Goal: Information Seeking & Learning: Learn about a topic

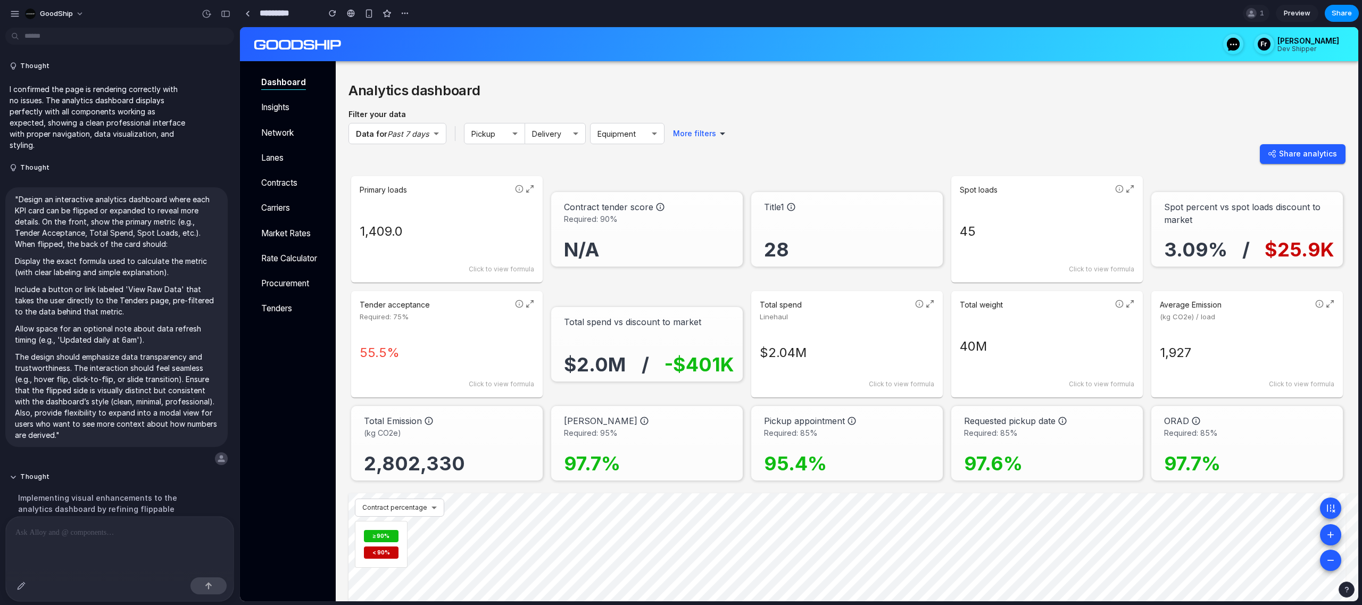
scroll to position [590, 0]
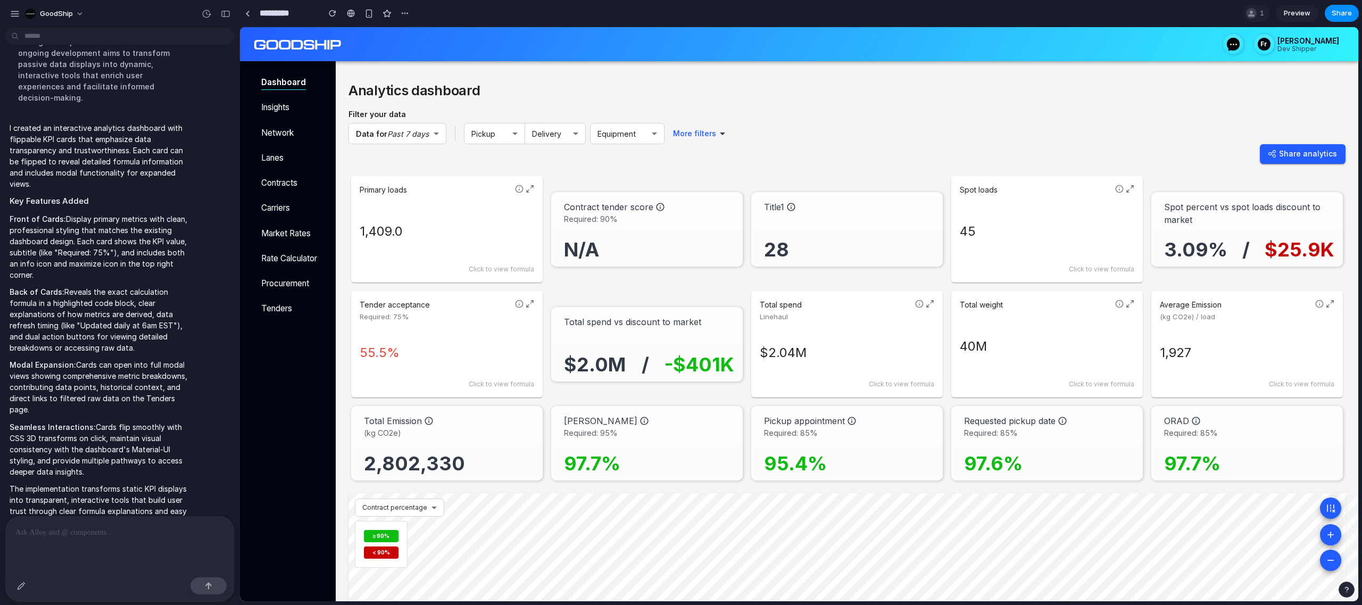
click at [1131, 187] on icon at bounding box center [1131, 187] width 3 height 3
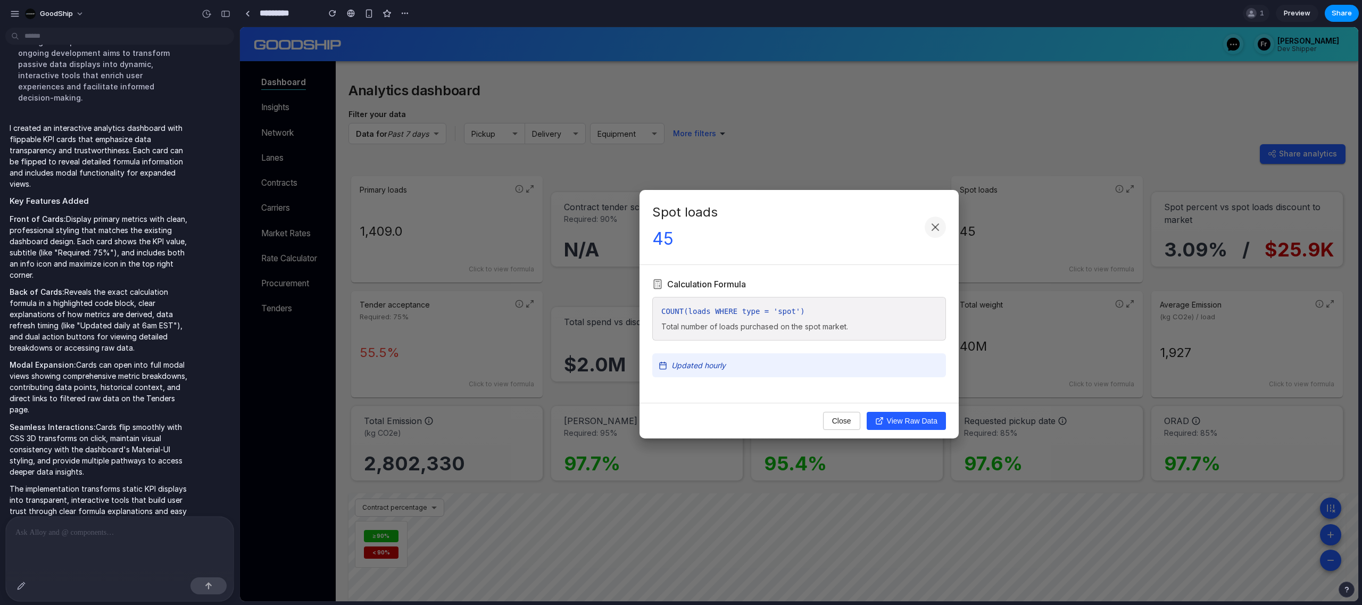
click at [943, 225] on button at bounding box center [934, 226] width 21 height 21
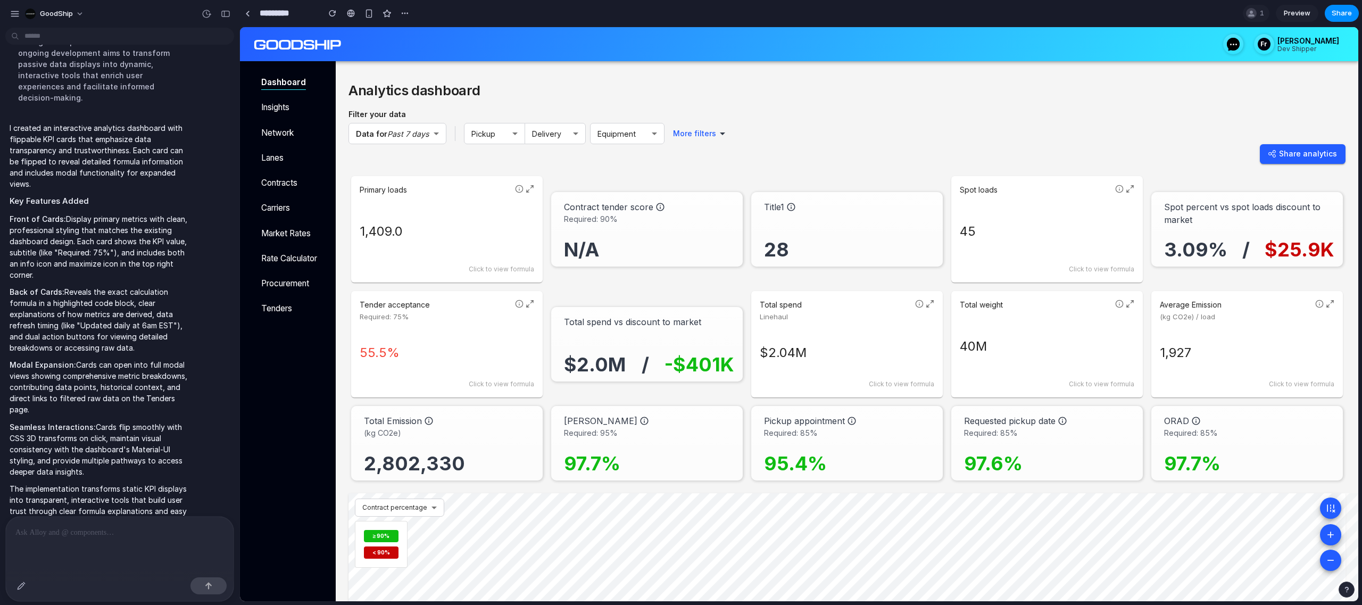
click at [110, 530] on p at bounding box center [119, 532] width 209 height 13
click at [534, 193] on div "Primary loads 1,409.0 Click to view formula" at bounding box center [446, 229] width 191 height 106
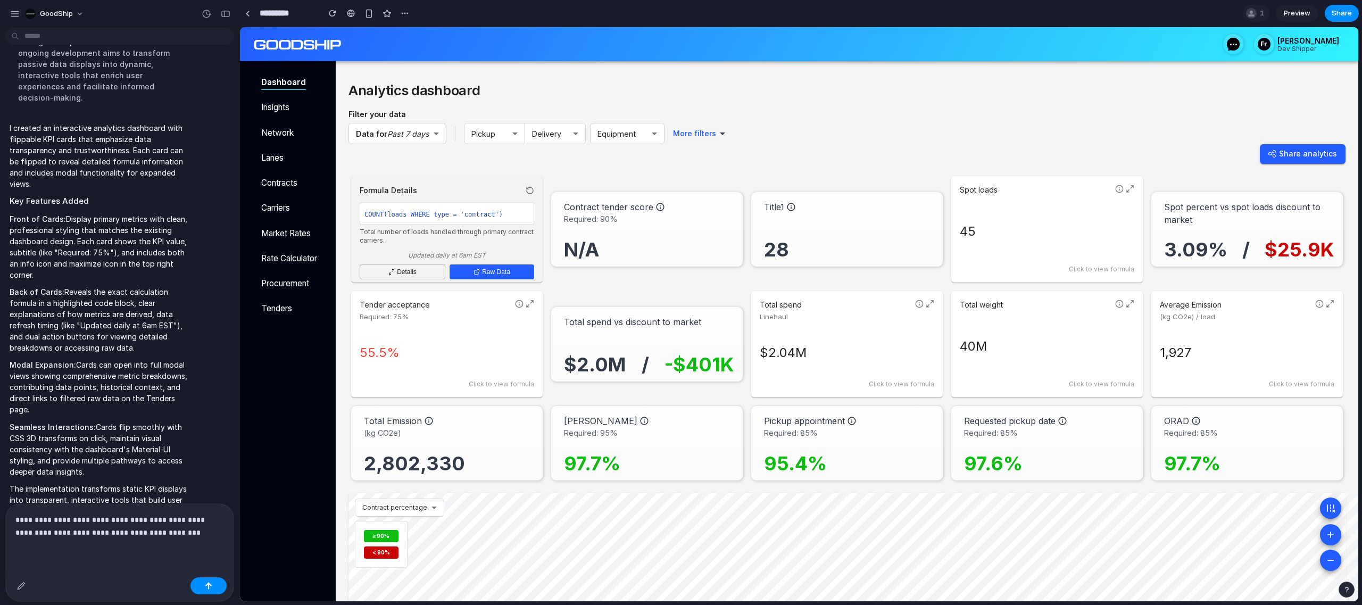
click at [529, 190] on icon at bounding box center [530, 190] width 9 height 9
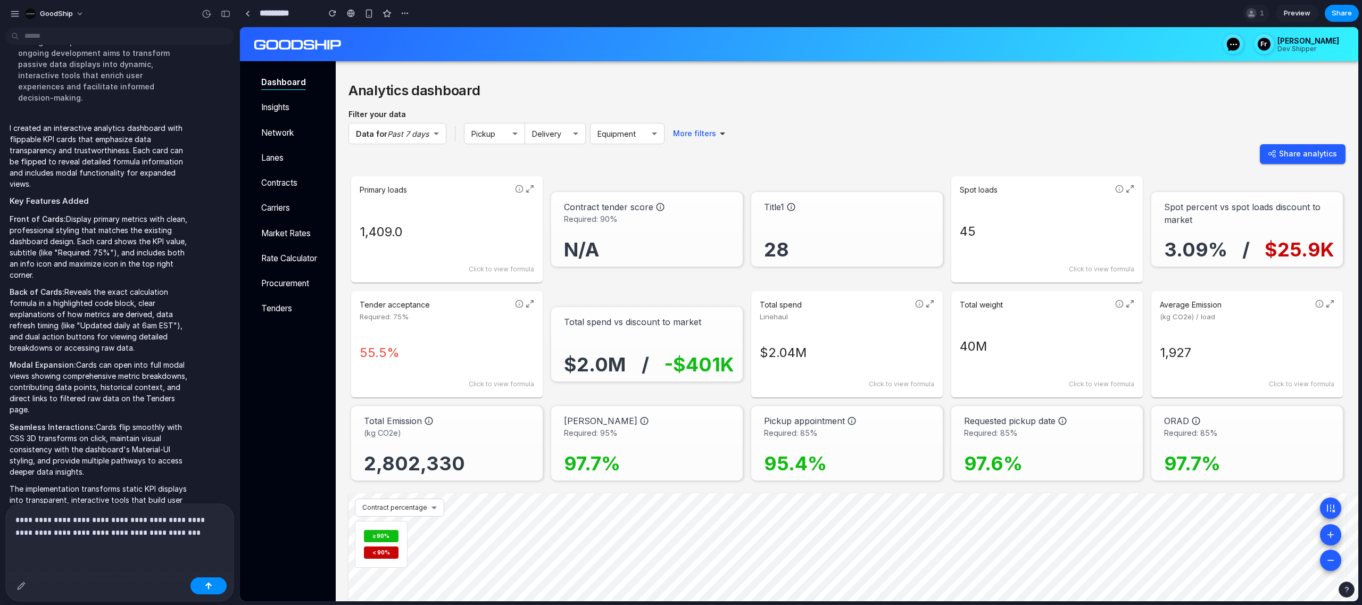
click at [1130, 191] on icon at bounding box center [1130, 189] width 9 height 9
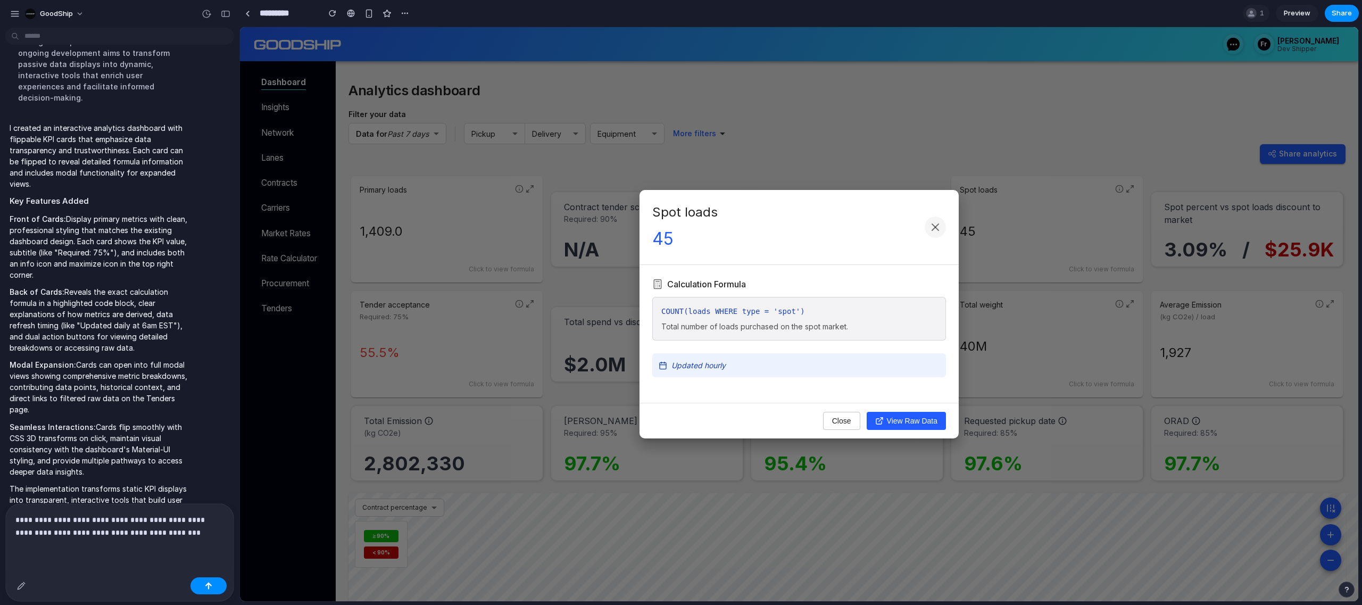
click at [937, 221] on icon at bounding box center [935, 227] width 13 height 13
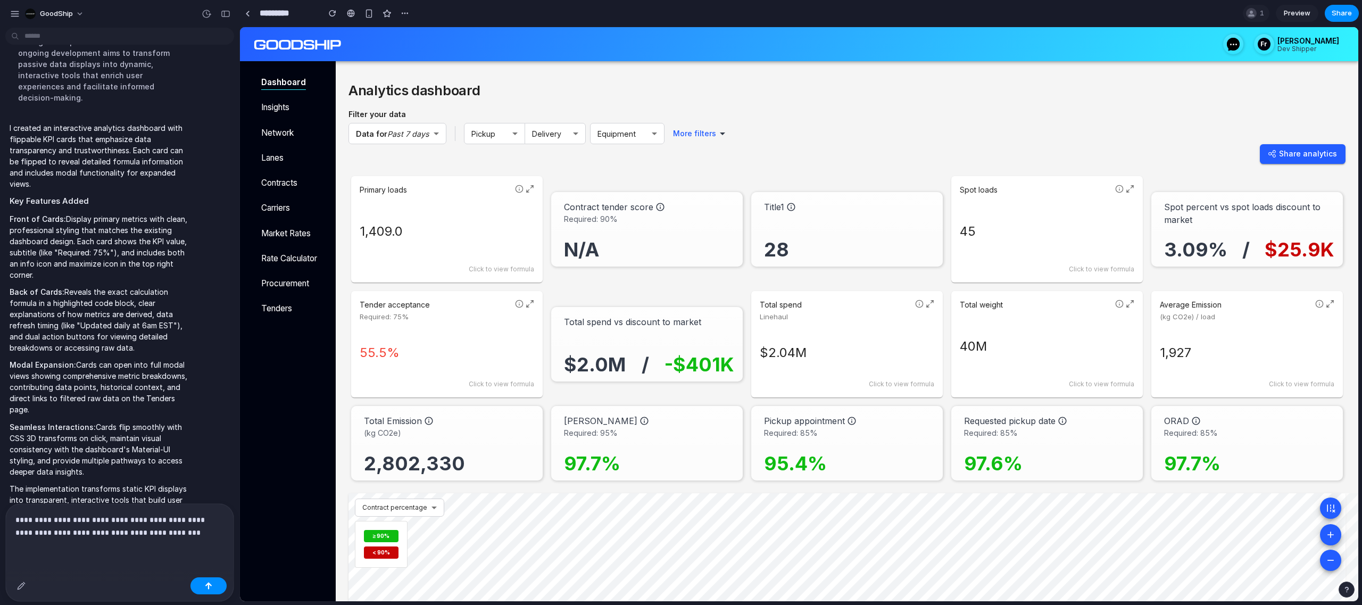
click at [533, 189] on icon at bounding box center [530, 189] width 9 height 9
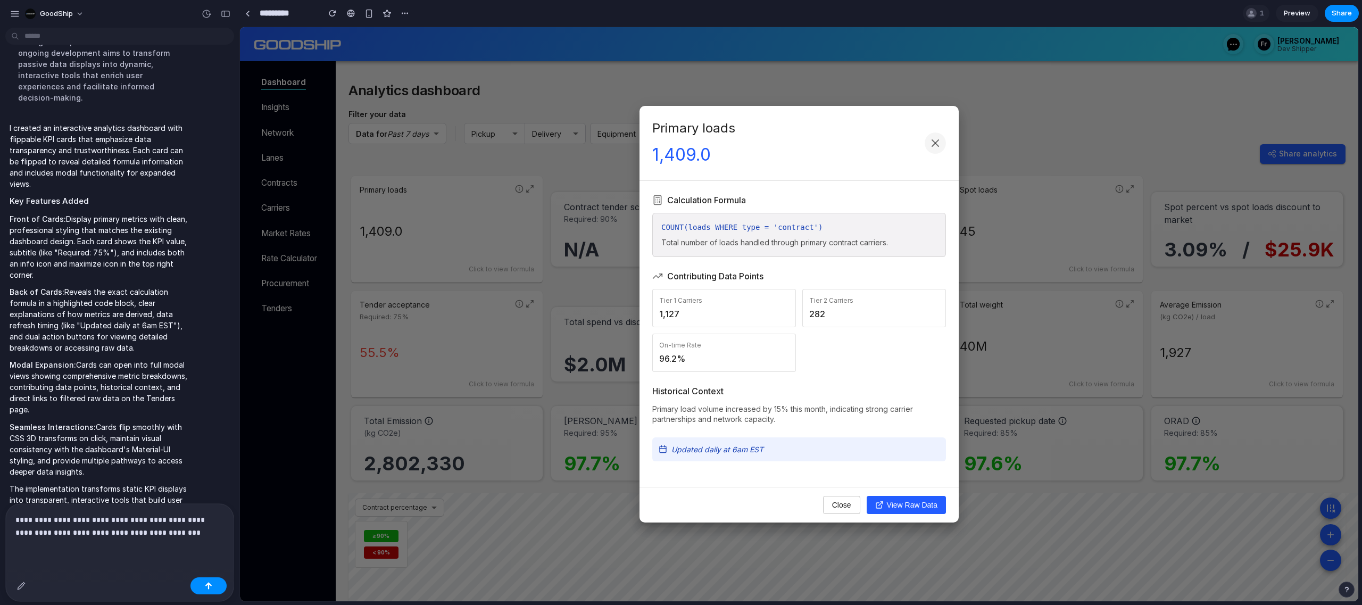
click at [941, 144] on button at bounding box center [934, 142] width 21 height 21
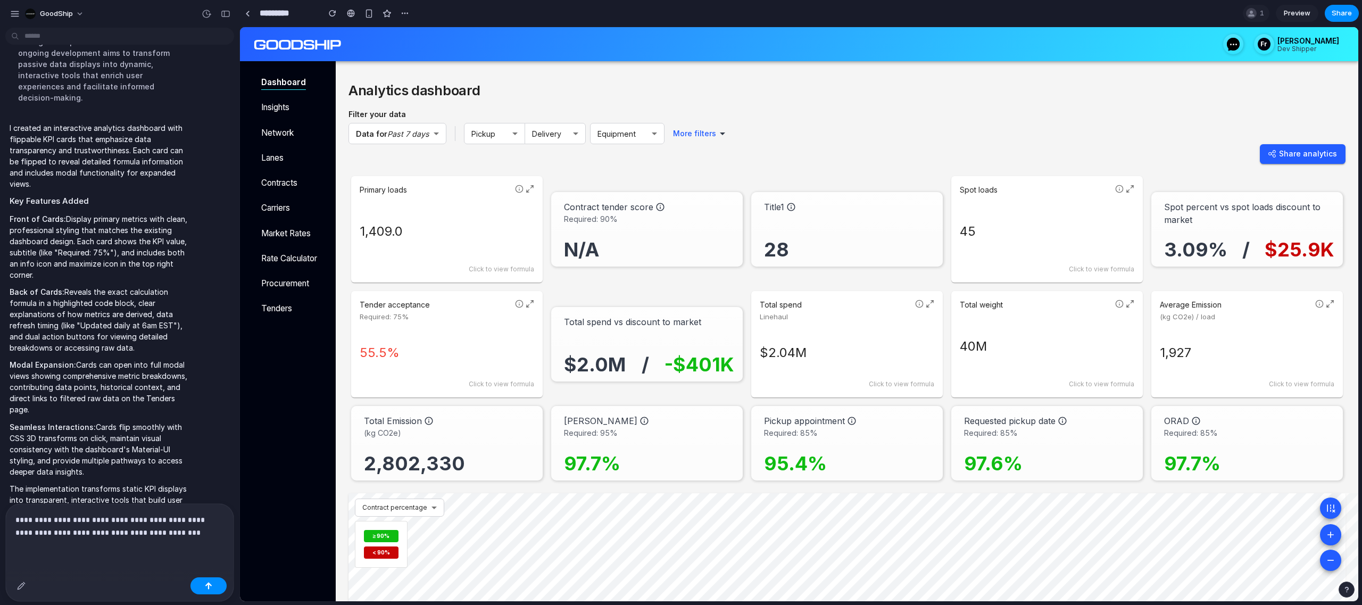
click at [520, 188] on icon at bounding box center [519, 189] width 9 height 9
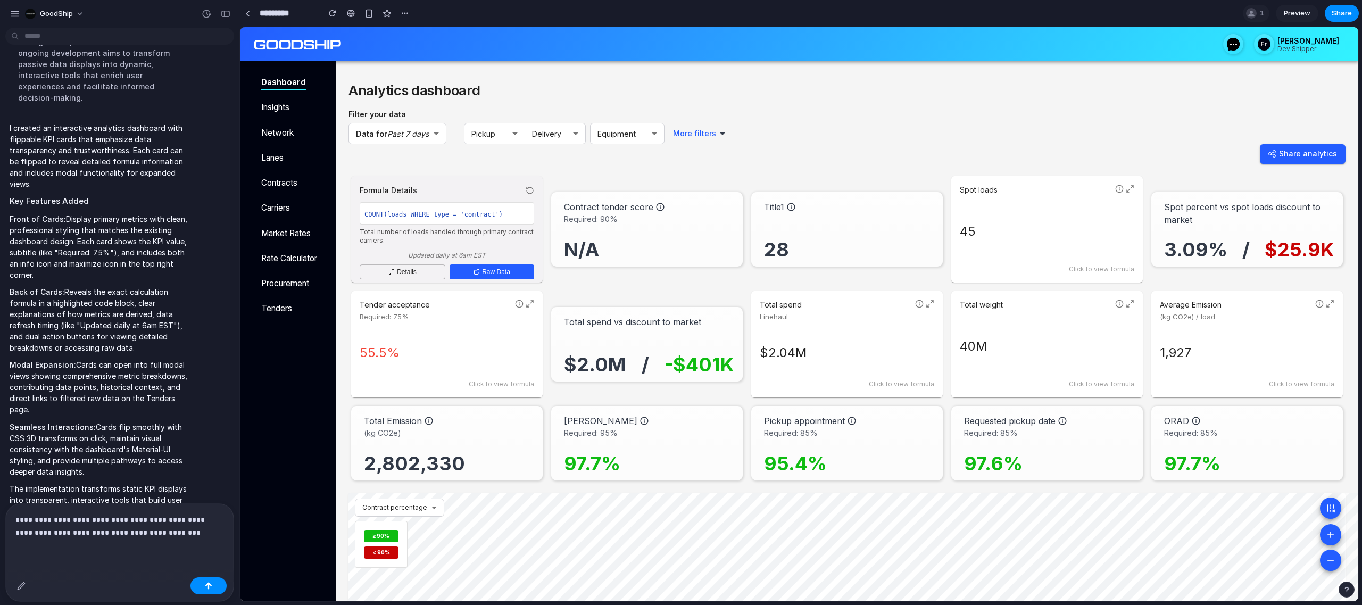
click at [519, 189] on div "Formula Details" at bounding box center [447, 190] width 174 height 11
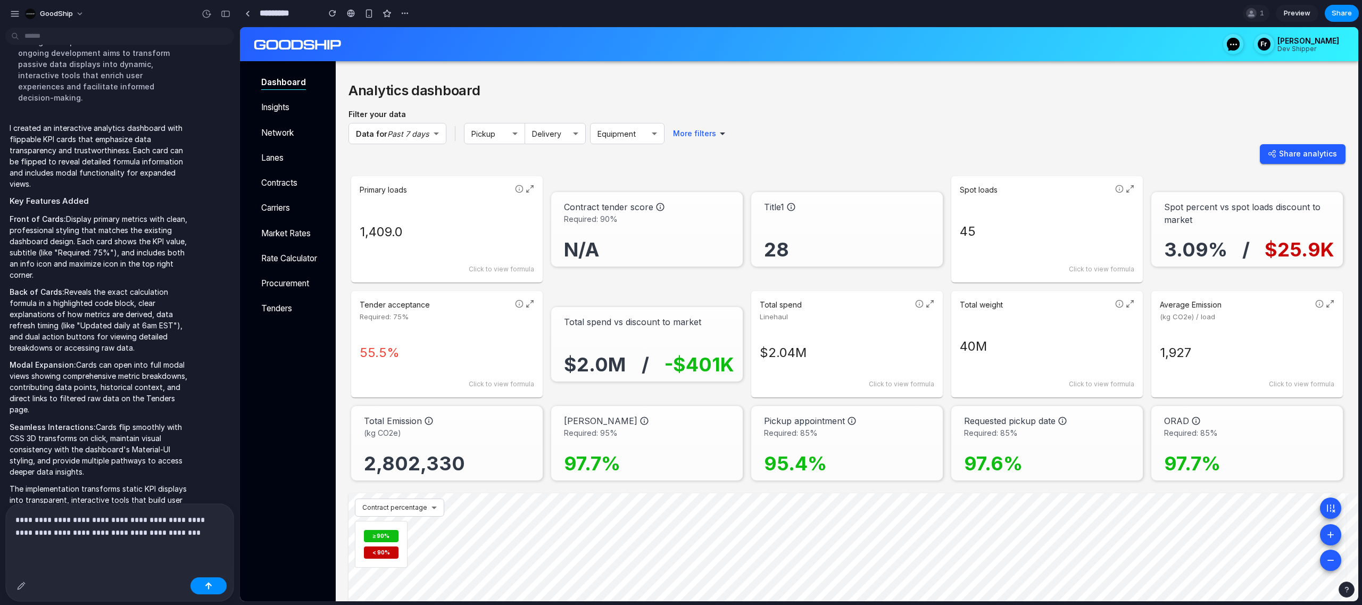
click at [519, 189] on icon at bounding box center [519, 190] width 0 height 2
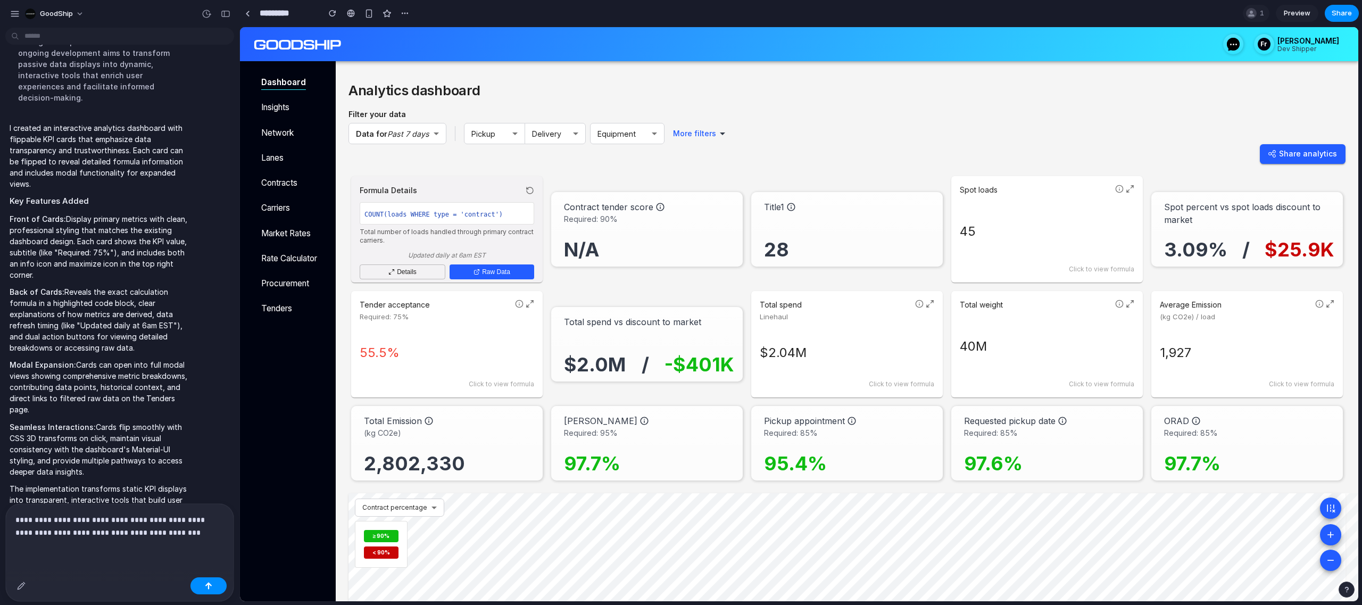
click at [519, 189] on div "Formula Details" at bounding box center [447, 190] width 174 height 11
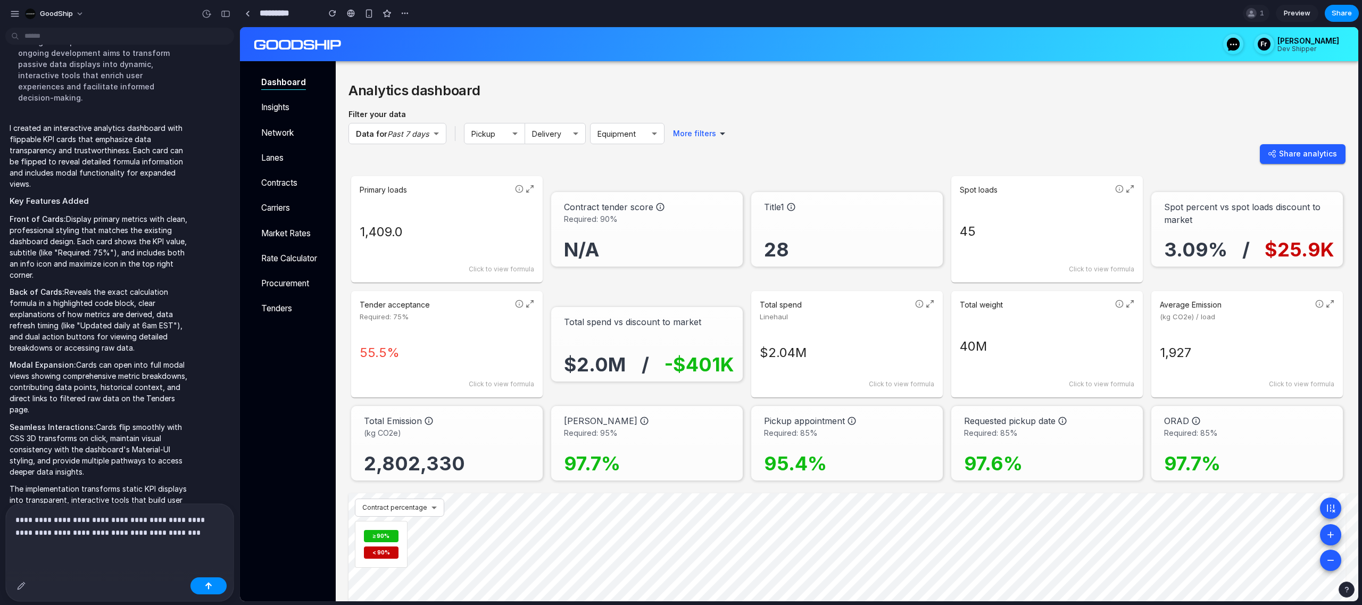
click at [519, 189] on icon at bounding box center [519, 190] width 0 height 2
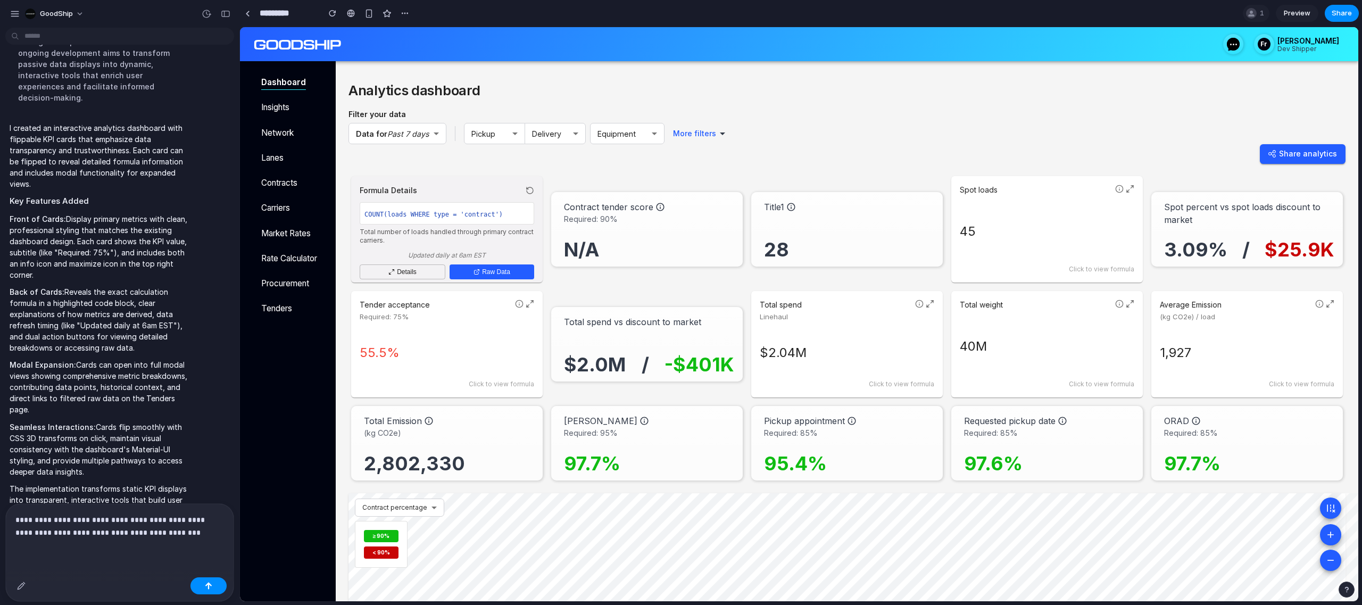
click at [519, 189] on div "Formula Details" at bounding box center [447, 190] width 174 height 11
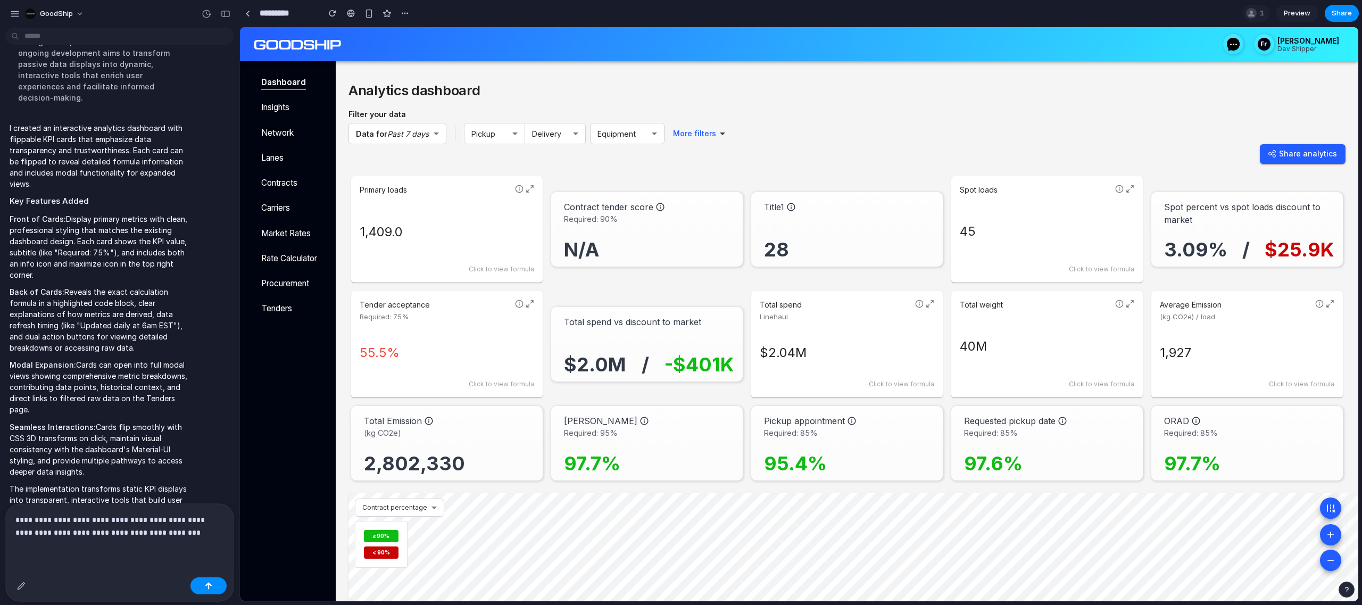
click at [166, 532] on p "**********" at bounding box center [119, 526] width 209 height 26
click at [533, 189] on icon at bounding box center [530, 189] width 9 height 9
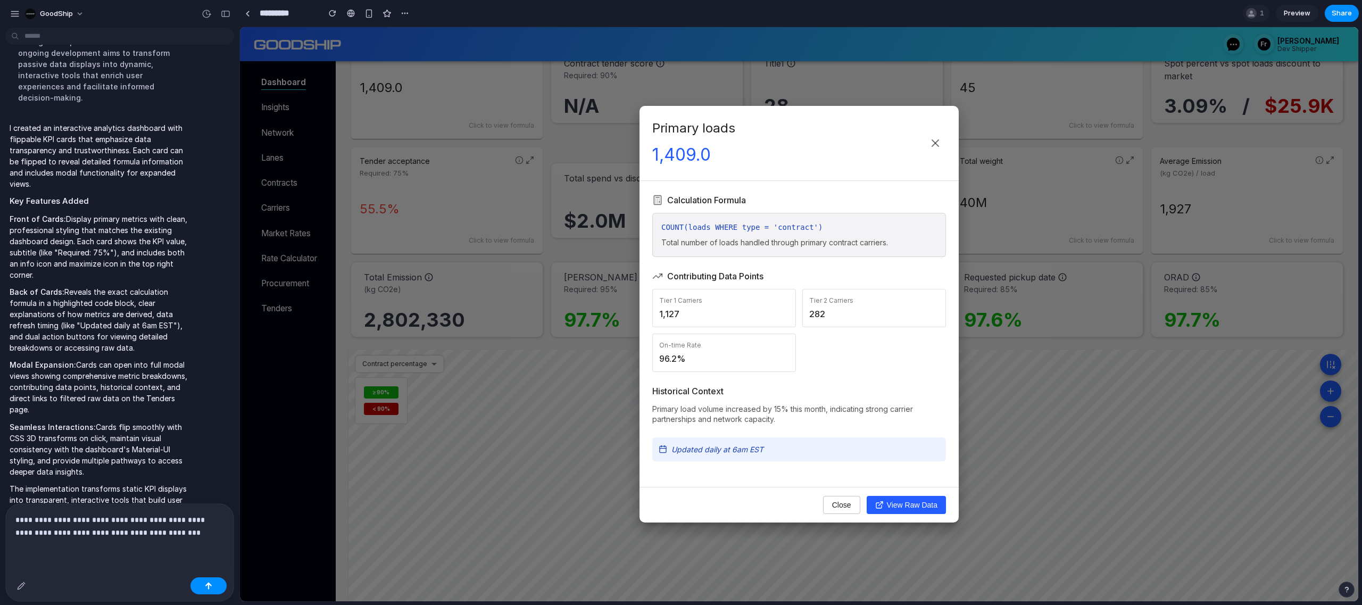
scroll to position [0, 0]
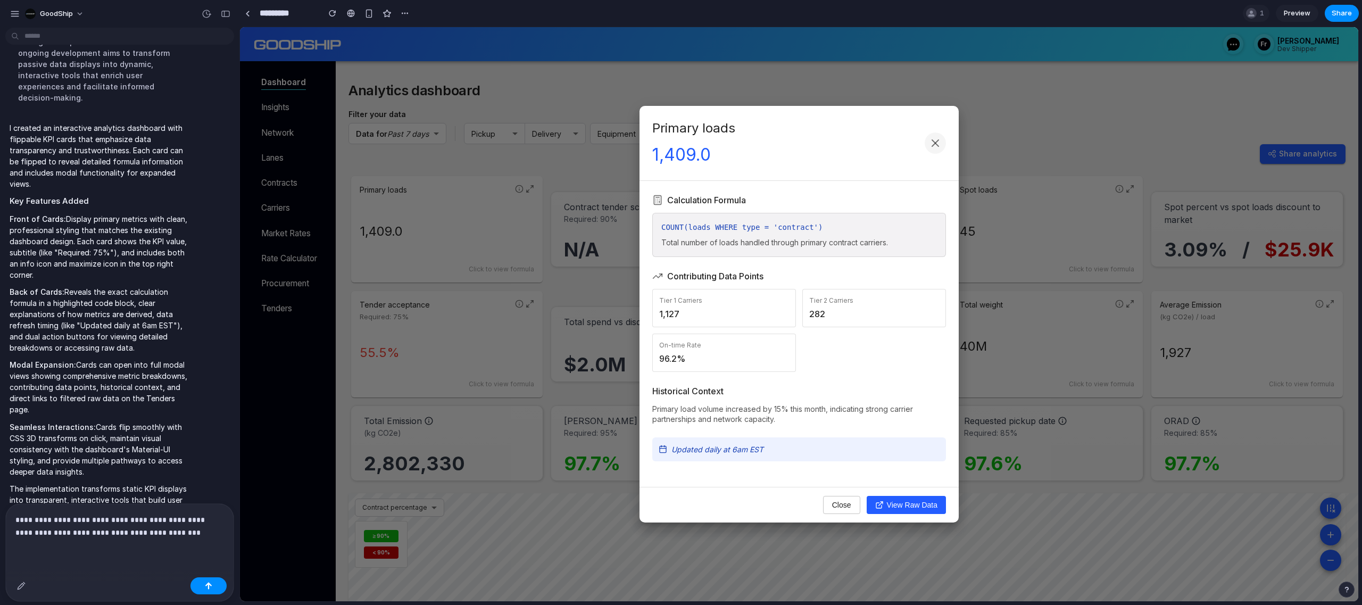
click at [937, 146] on icon at bounding box center [935, 143] width 13 height 13
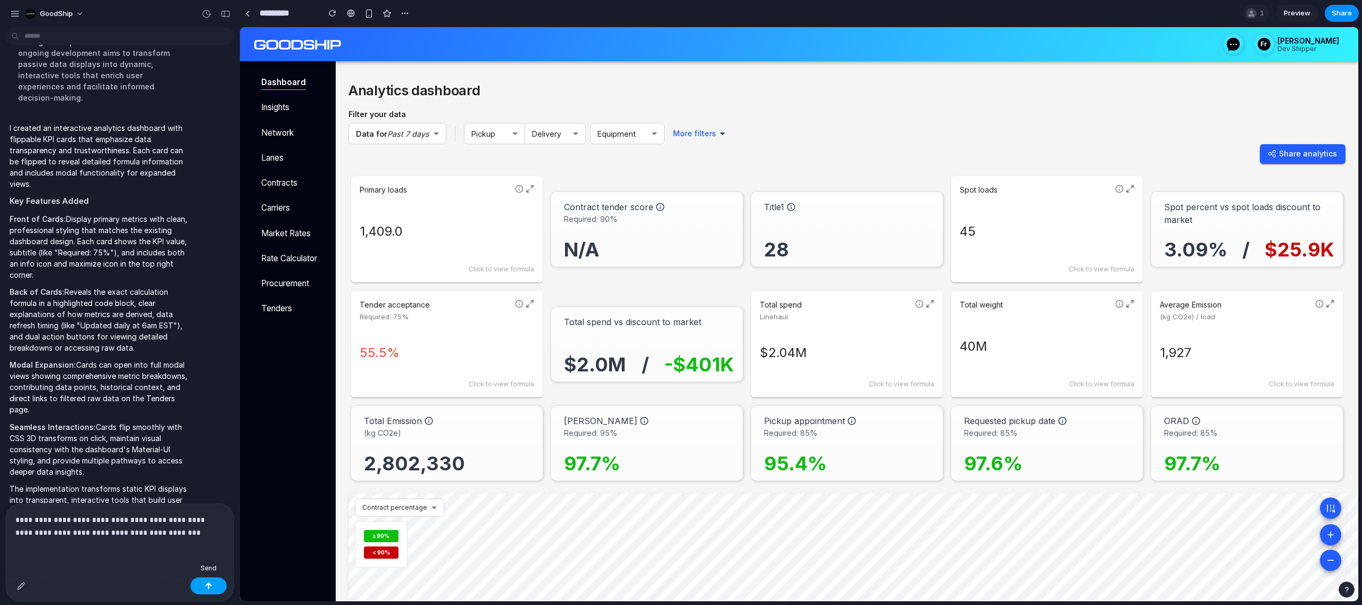
click at [211, 588] on div "button" at bounding box center [208, 585] width 7 height 7
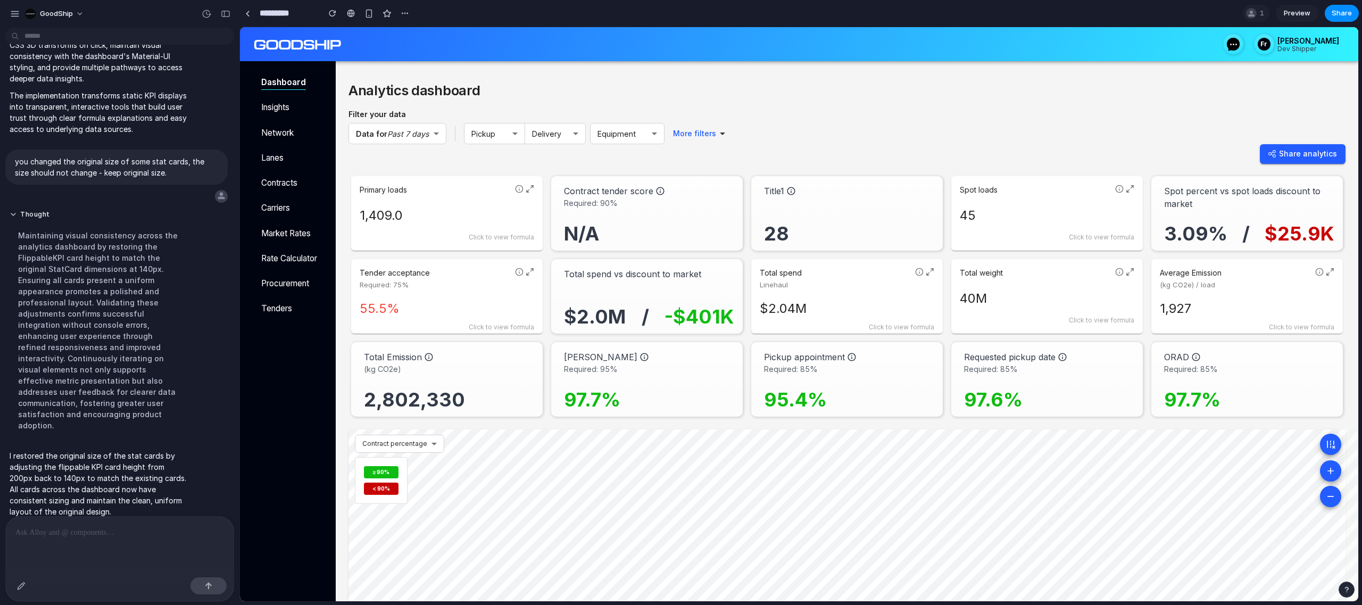
click at [520, 191] on icon at bounding box center [519, 189] width 9 height 9
click at [520, 191] on div "Primary loads 1,409.0 Click to view formula Formula Details COUNT(loads WHERE t…" at bounding box center [446, 213] width 191 height 74
click at [520, 191] on div "Formula Details" at bounding box center [447, 190] width 174 height 11
click at [530, 190] on icon at bounding box center [530, 189] width 9 height 9
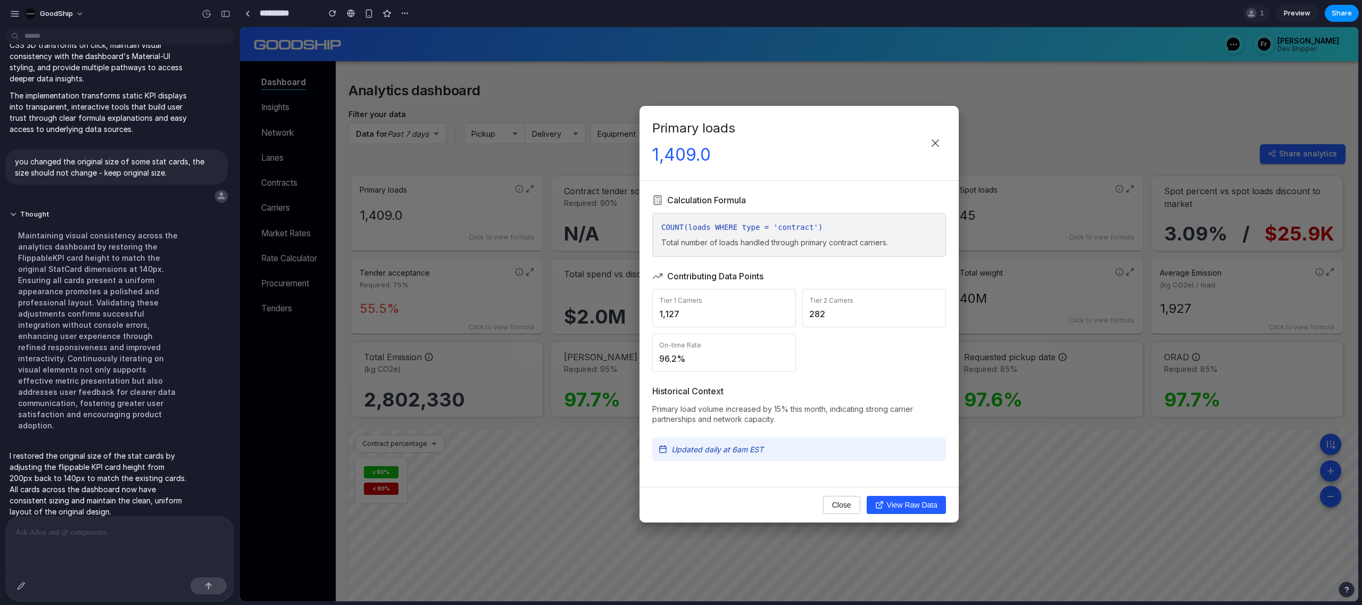
click at [938, 142] on icon at bounding box center [935, 143] width 13 height 13
click at [938, 142] on div "Data for Past 7 days ​ Pickup ​ Delivery ​ Equipment ​ More filters ​" at bounding box center [846, 133] width 997 height 21
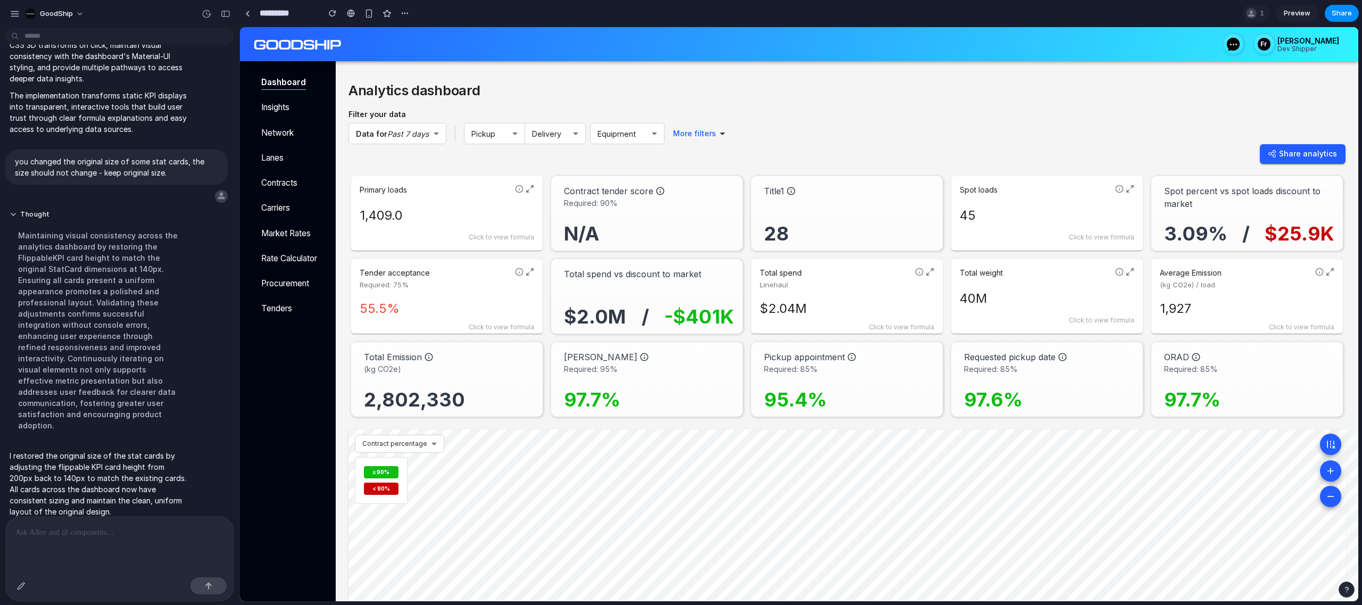
click at [518, 190] on icon at bounding box center [519, 189] width 9 height 9
click at [526, 191] on icon at bounding box center [530, 190] width 9 height 9
click at [531, 191] on icon at bounding box center [530, 189] width 9 height 9
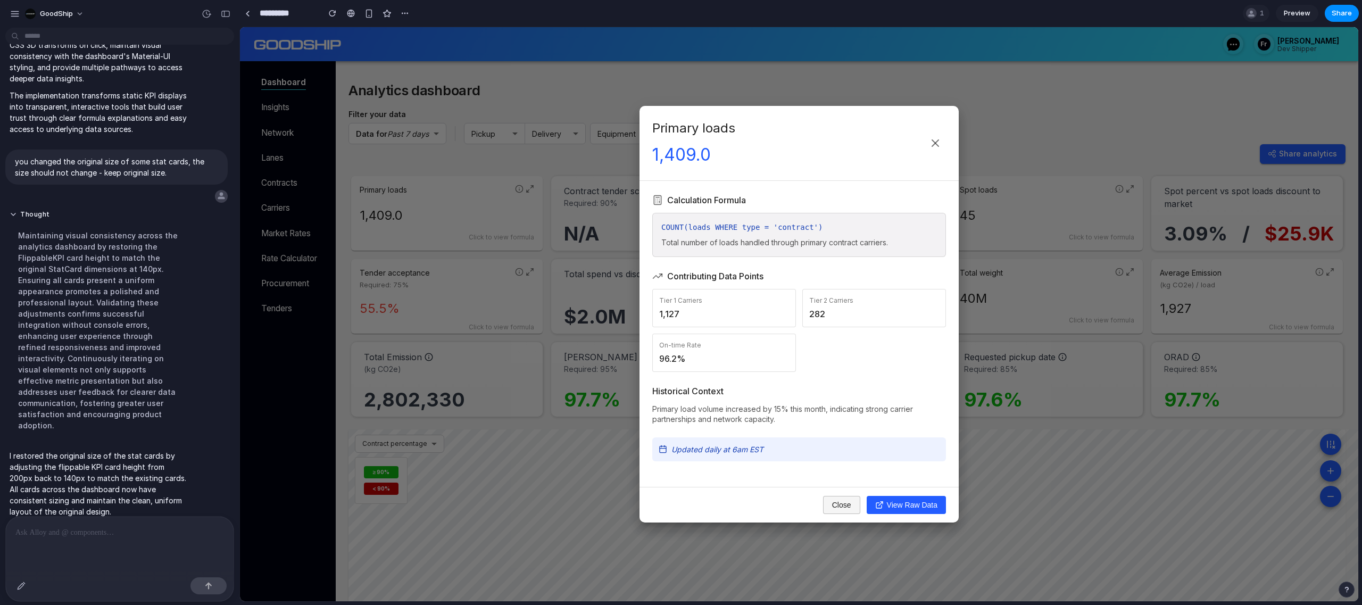
click at [838, 501] on button "Close" at bounding box center [841, 505] width 37 height 18
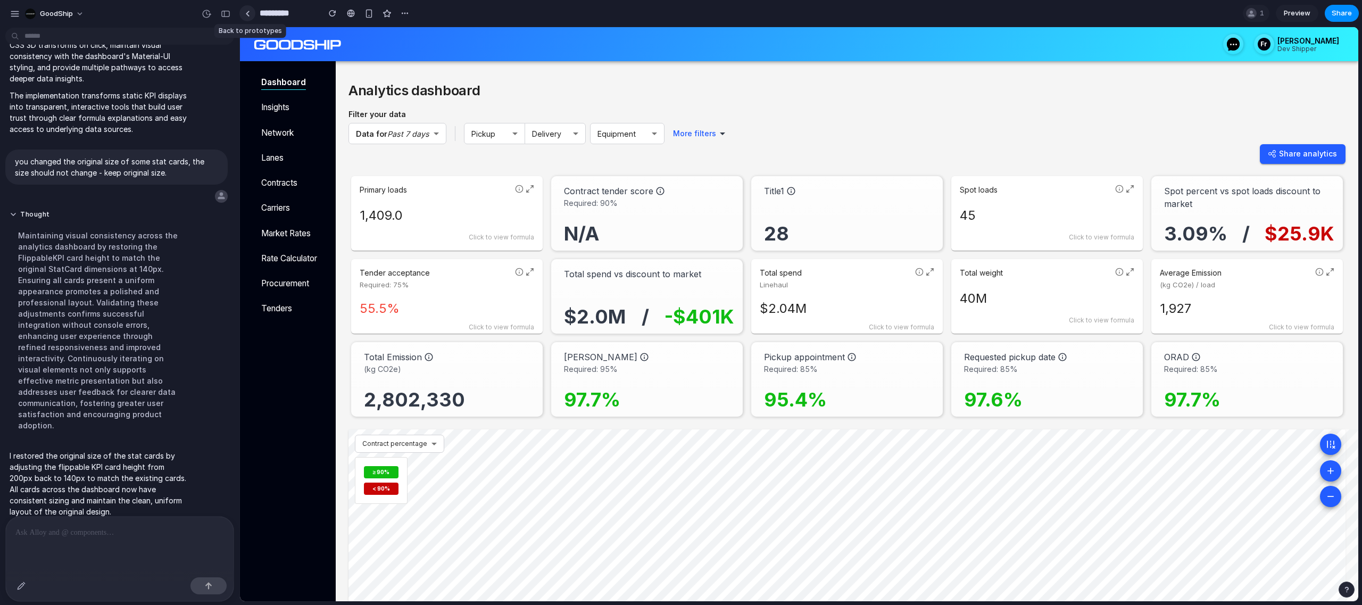
click at [247, 9] on link at bounding box center [247, 13] width 16 height 16
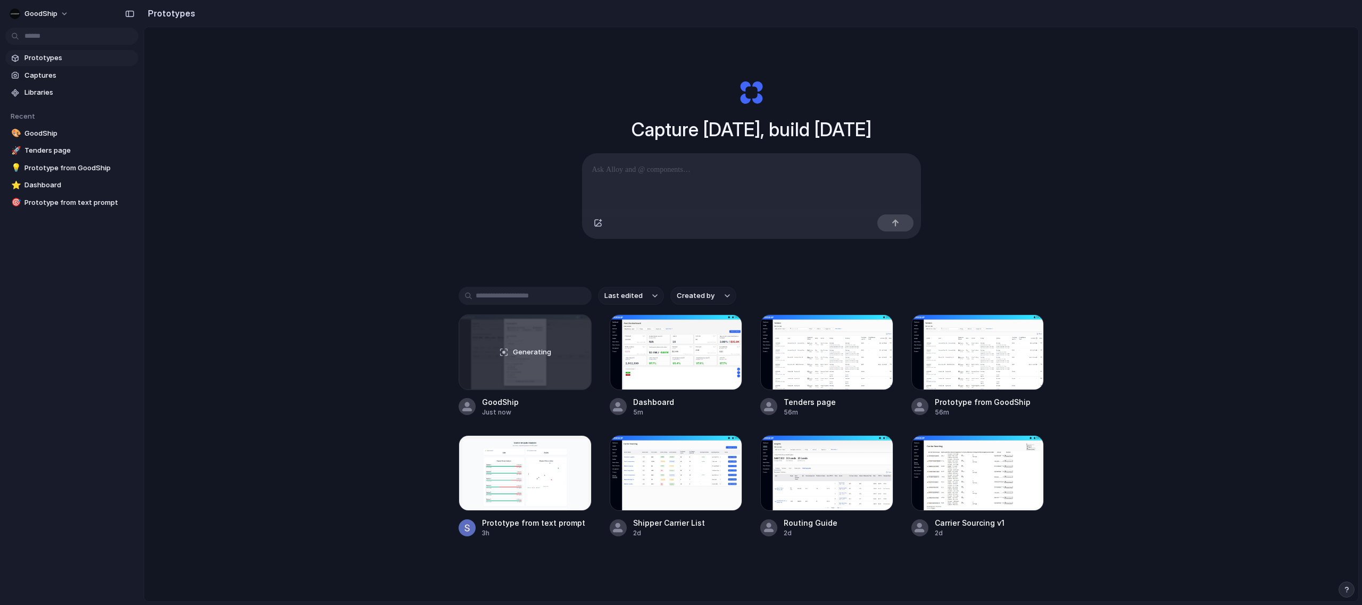
click at [59, 55] on span "Prototypes" at bounding box center [79, 58] width 110 height 11
click at [810, 493] on div at bounding box center [826, 473] width 133 height 76
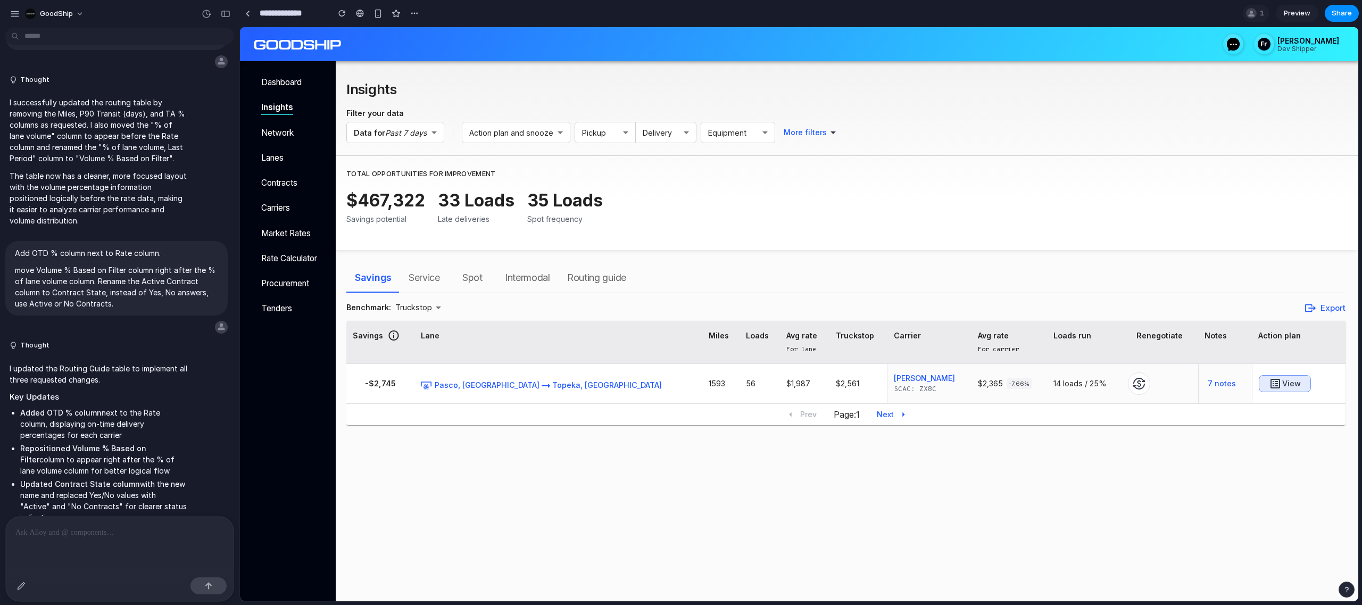
click at [612, 281] on span "Routing guide" at bounding box center [596, 277] width 59 height 17
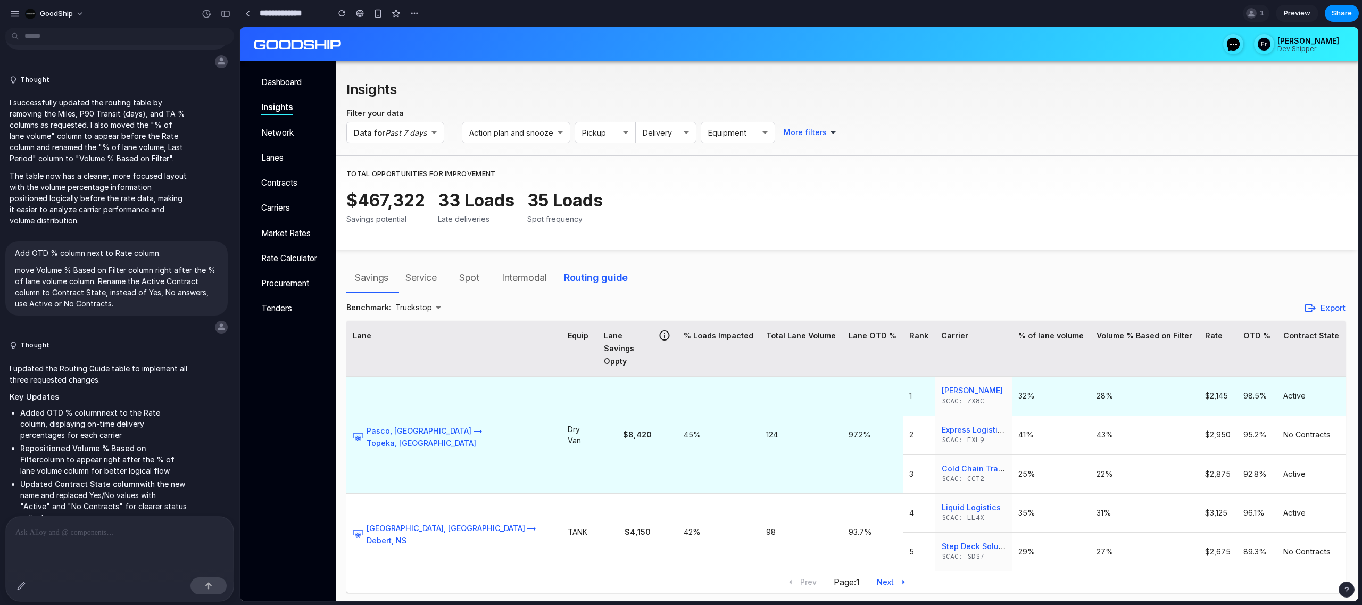
click at [1208, 390] on h6 "$2,145" at bounding box center [1218, 395] width 26 height 11
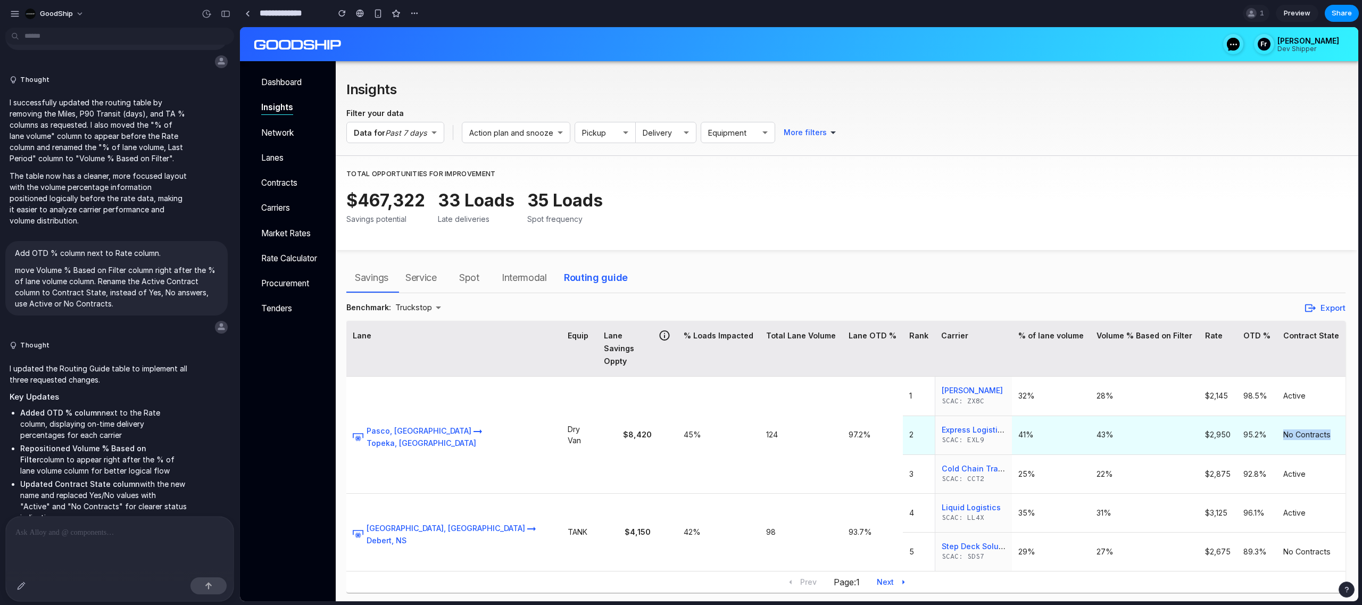
drag, startPoint x: 1282, startPoint y: 411, endPoint x: 1328, endPoint y: 411, distance: 46.3
click at [1328, 429] on h6 "No Contracts" at bounding box center [1311, 434] width 56 height 11
click at [1213, 429] on h6 "$2,950" at bounding box center [1218, 434] width 26 height 11
click at [1018, 429] on h6 "41%" at bounding box center [1050, 434] width 65 height 11
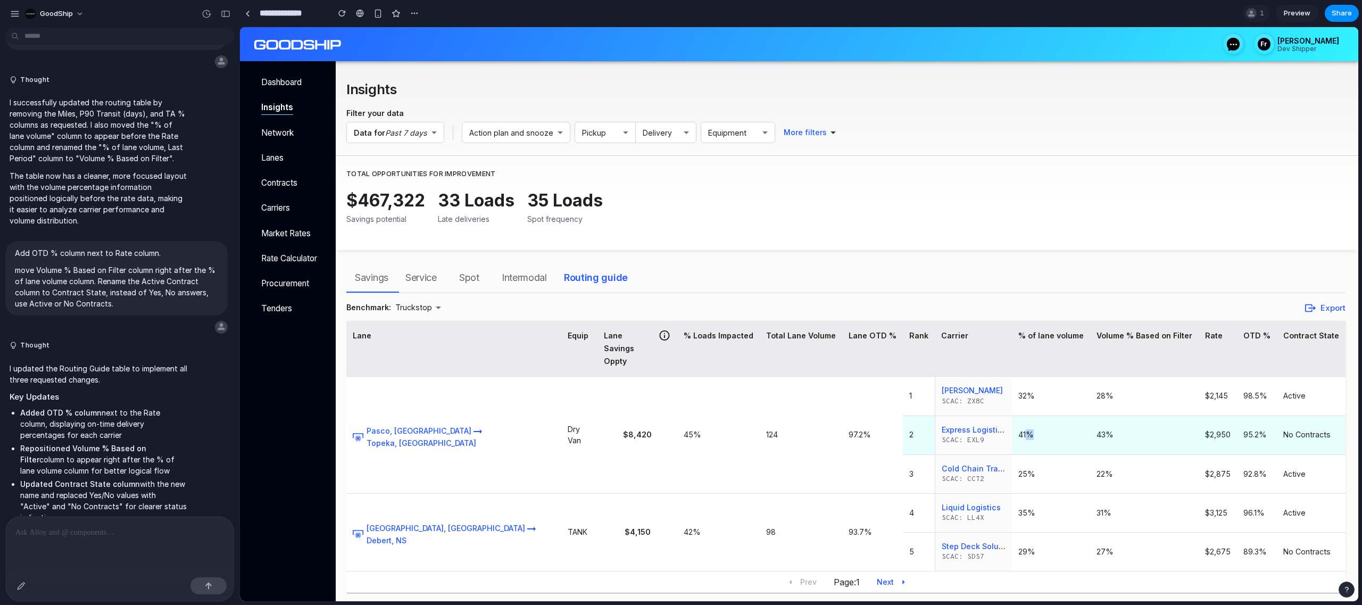
click at [1018, 429] on h6 "41%" at bounding box center [1050, 434] width 65 height 11
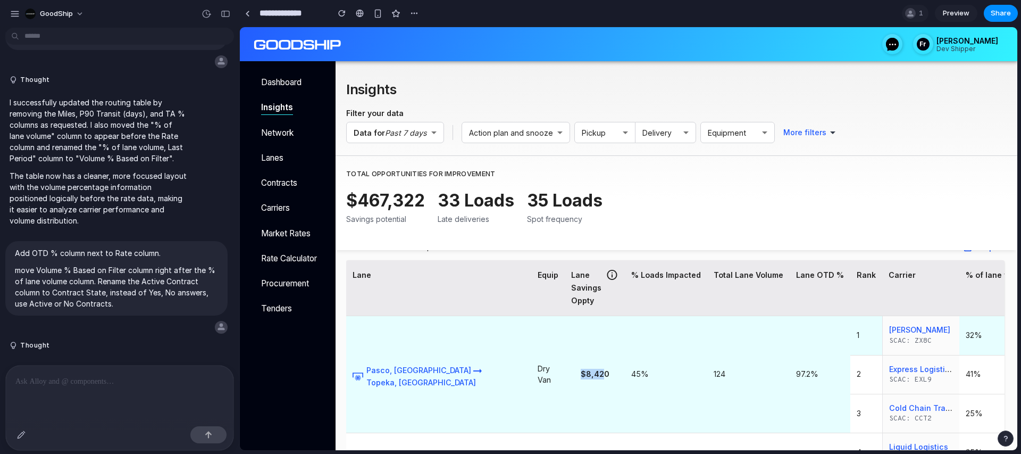
drag, startPoint x: 489, startPoint y: 376, endPoint x: 522, endPoint y: 377, distance: 33.0
click at [571, 376] on h6 "$8,420" at bounding box center [594, 374] width 47 height 11
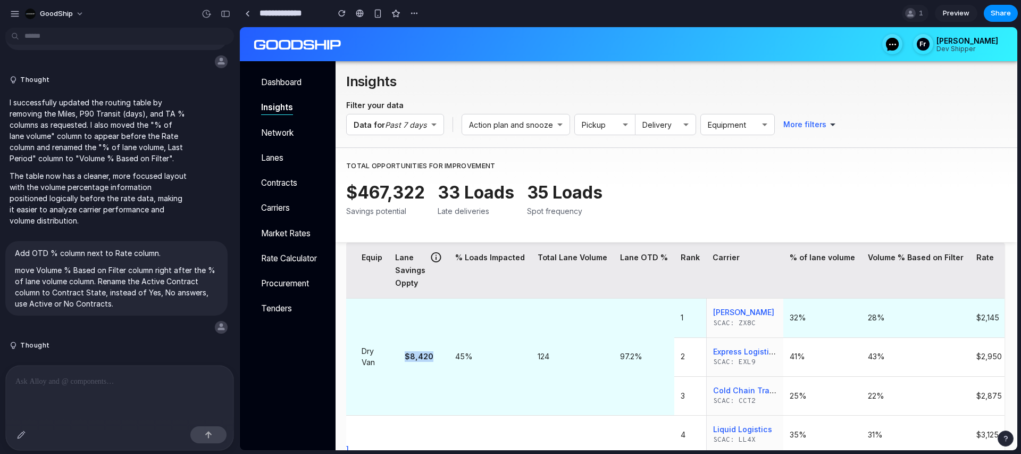
scroll to position [73, 0]
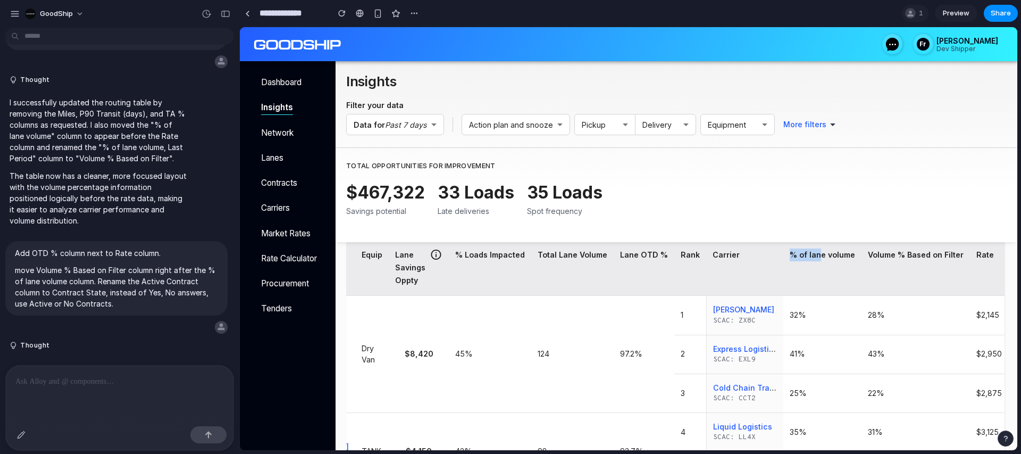
drag, startPoint x: 686, startPoint y: 253, endPoint x: 719, endPoint y: 257, distance: 32.7
click at [783, 257] on th "% of lane volume" at bounding box center [822, 268] width 78 height 56
drag, startPoint x: 764, startPoint y: 256, endPoint x: 857, endPoint y: 260, distance: 93.7
click at [862, 260] on th "Volume % Based on Filter" at bounding box center [916, 268] width 109 height 56
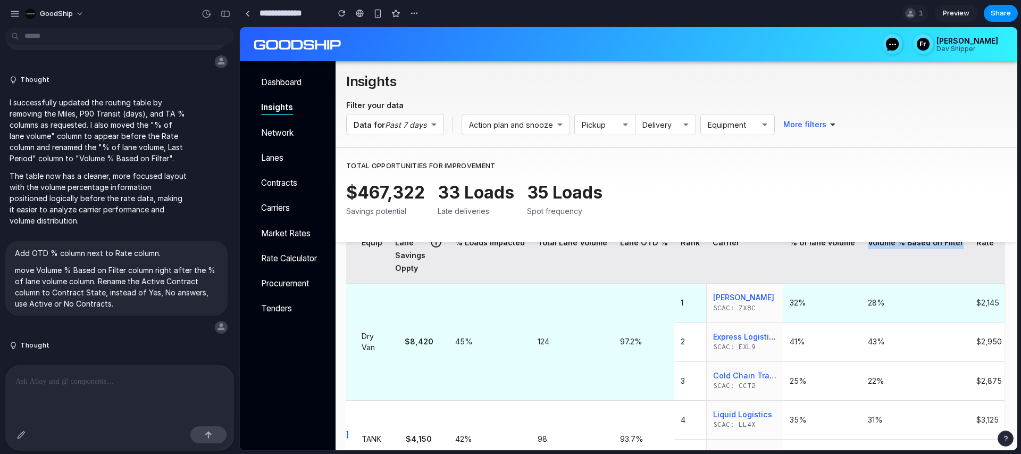
scroll to position [88, 0]
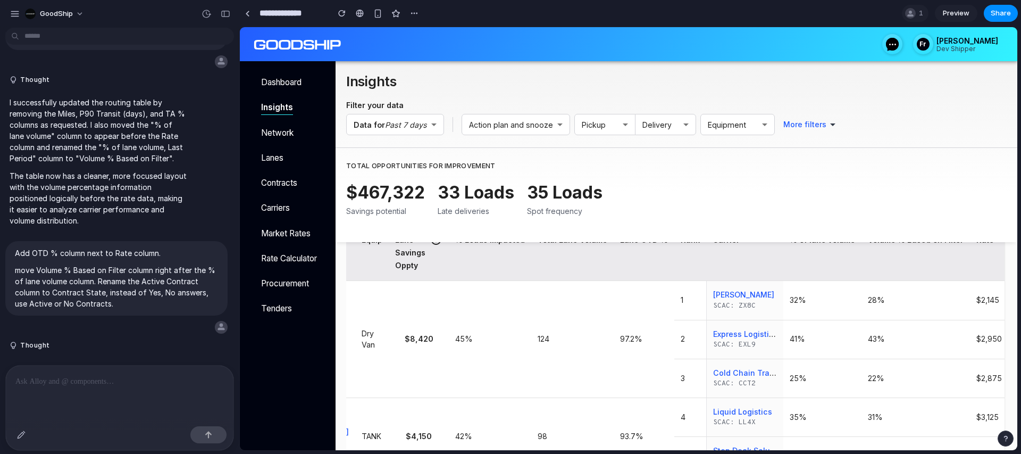
click at [706, 271] on th "Carrier" at bounding box center [744, 253] width 77 height 56
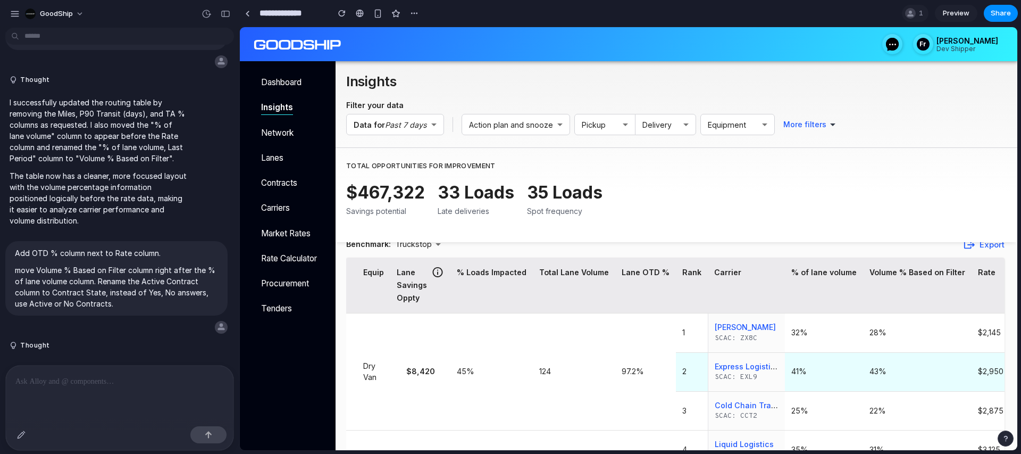
scroll to position [52, 0]
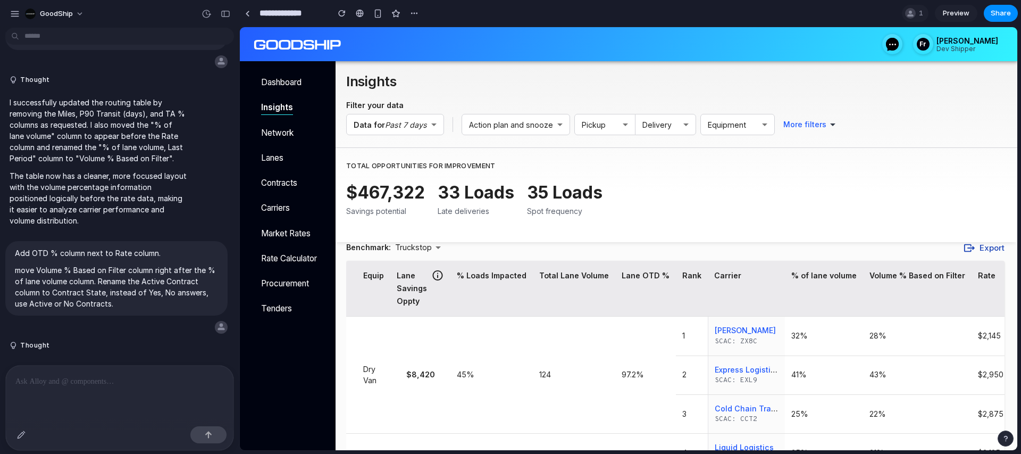
click at [986, 252] on button "Export" at bounding box center [984, 248] width 41 height 14
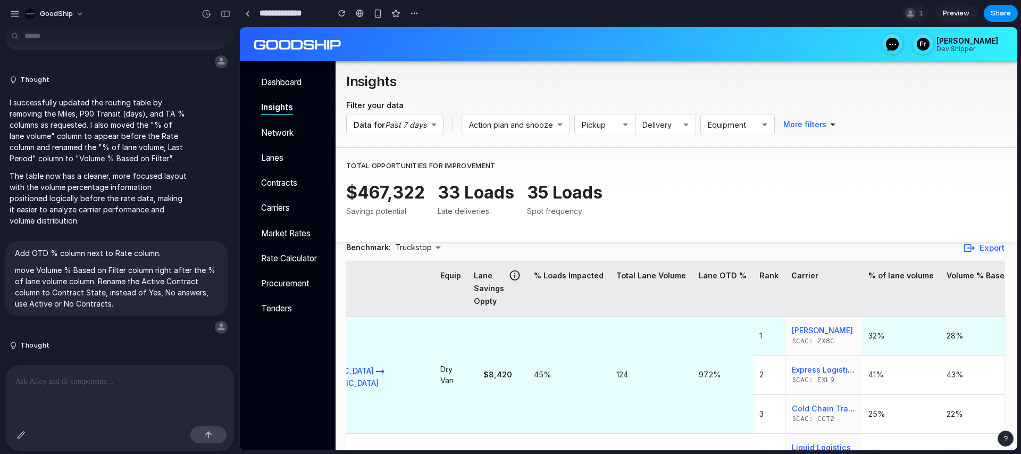
scroll to position [0, 176]
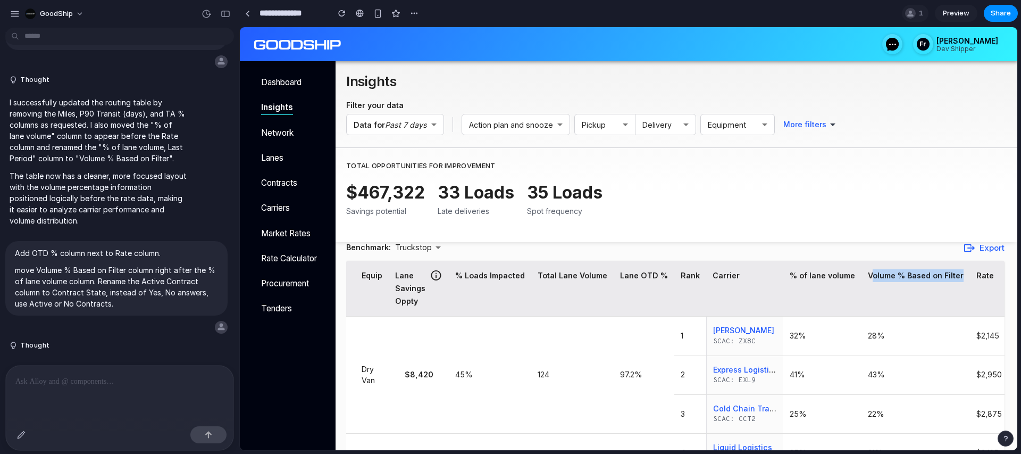
drag, startPoint x: 766, startPoint y: 276, endPoint x: 856, endPoint y: 278, distance: 89.9
click at [862, 278] on th "Volume % Based on Filter" at bounding box center [916, 289] width 109 height 56
click at [868, 276] on div "Volume % Based on Filter" at bounding box center [916, 275] width 96 height 13
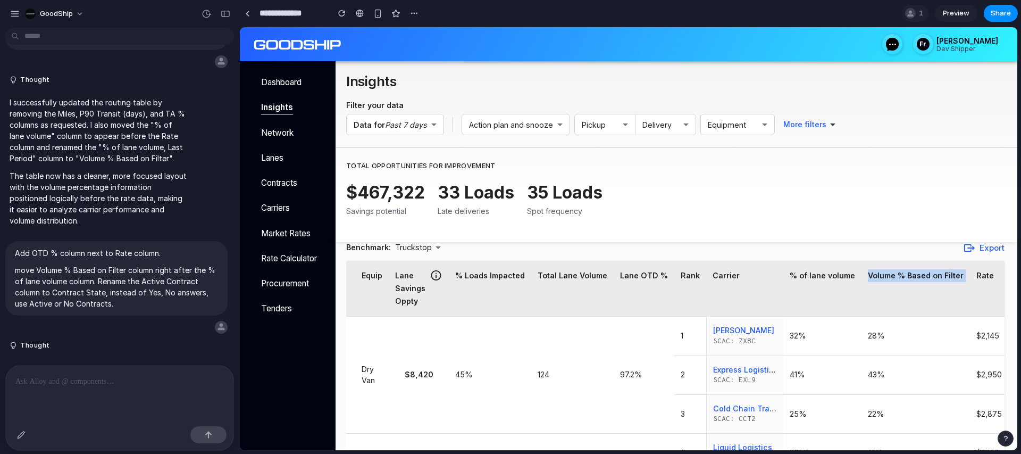
click at [868, 276] on div "Volume % Based on Filter" at bounding box center [916, 275] width 96 height 13
drag, startPoint x: 686, startPoint y: 275, endPoint x: 774, endPoint y: 287, distance: 89.1
click at [774, 287] on tr "Lane Equip Lane Savings Oppty % Loads Impacted Total Lane Volume Lane OTD % Ran…" at bounding box center [643, 289] width 947 height 56
click at [862, 293] on th "Volume % Based on Filter" at bounding box center [916, 289] width 109 height 56
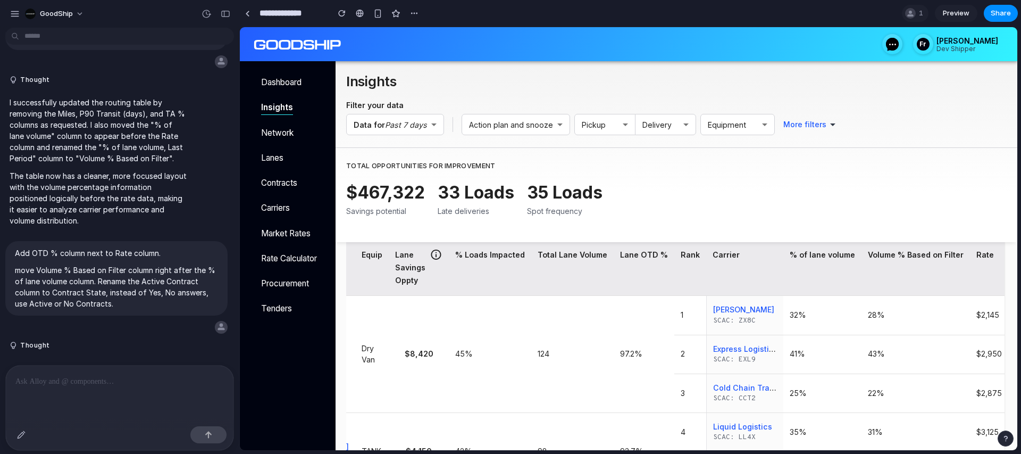
drag, startPoint x: 945, startPoint y: 257, endPoint x: 994, endPoint y: 257, distance: 48.4
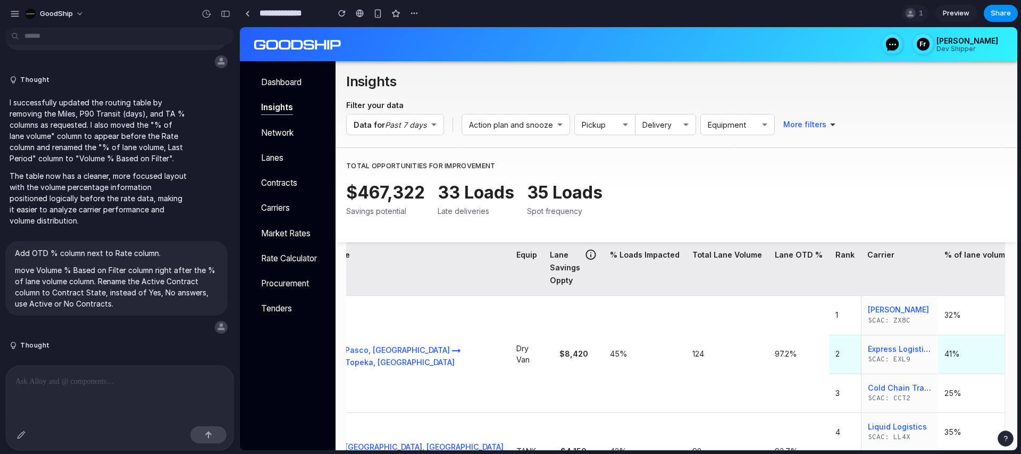
scroll to position [0, 0]
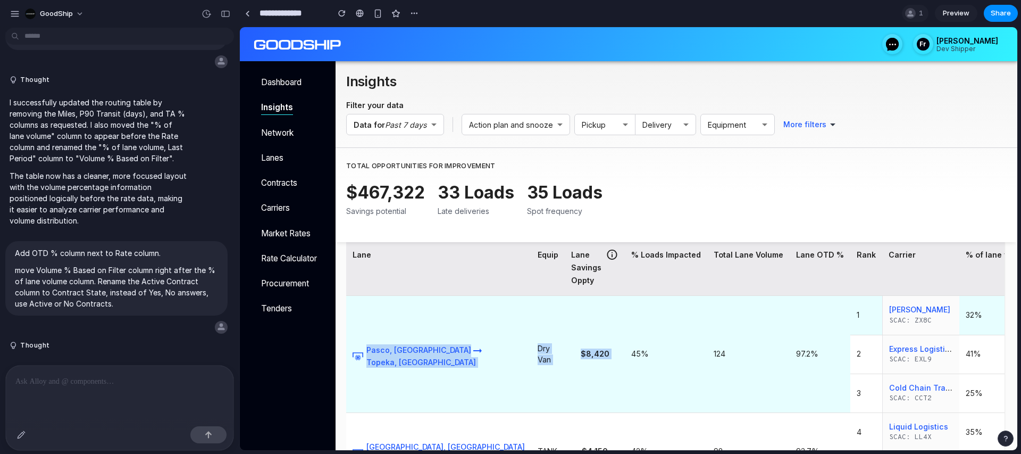
drag, startPoint x: 356, startPoint y: 310, endPoint x: 571, endPoint y: 336, distance: 216.4
click at [571, 335] on tr "Pasco, WA Topeka, KS Dry Van $8,420 45% 124 97.2% 1 Ryan Fleet SCAC: ZX8C 32% 2…" at bounding box center [819, 315] width 947 height 39
click at [421, 301] on td "Pasco, WA Topeka, KS" at bounding box center [438, 354] width 185 height 116
drag, startPoint x: 489, startPoint y: 355, endPoint x: 517, endPoint y: 355, distance: 28.2
click at [571, 355] on h6 "$8,420" at bounding box center [594, 353] width 47 height 11
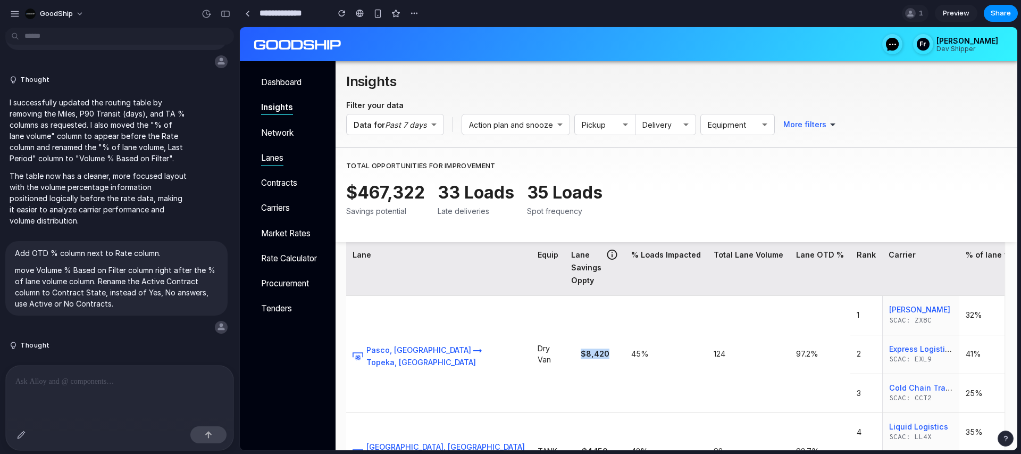
click at [282, 159] on p "Lanes" at bounding box center [291, 158] width 61 height 12
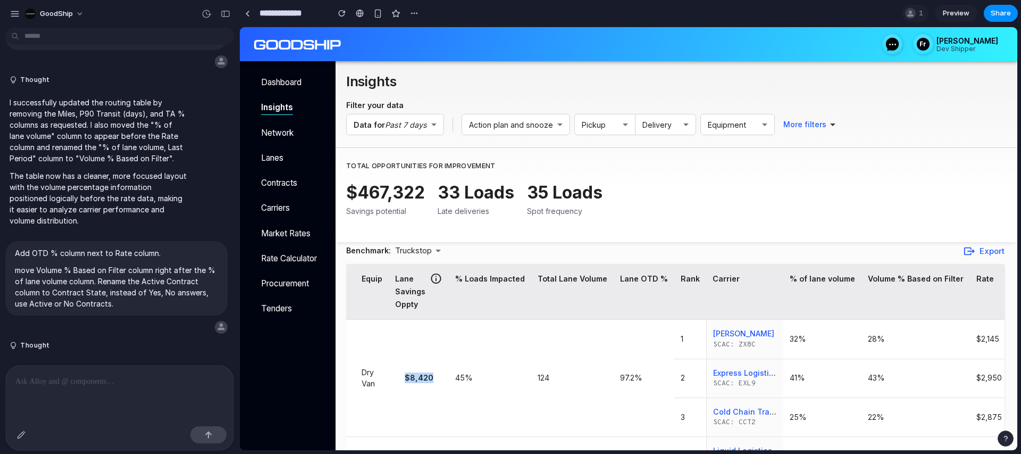
scroll to position [45, 0]
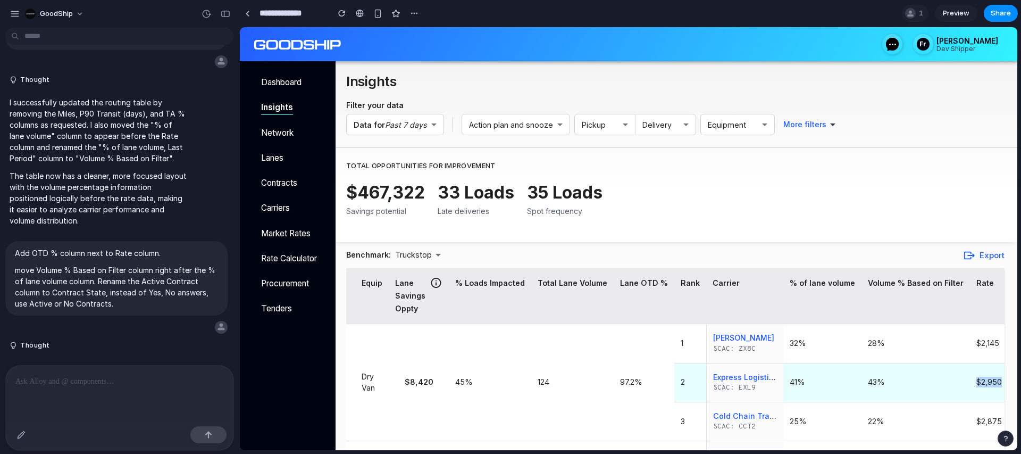
drag, startPoint x: 871, startPoint y: 380, endPoint x: 897, endPoint y: 382, distance: 26.7
click at [970, 382] on td "$2,950" at bounding box center [989, 382] width 38 height 39
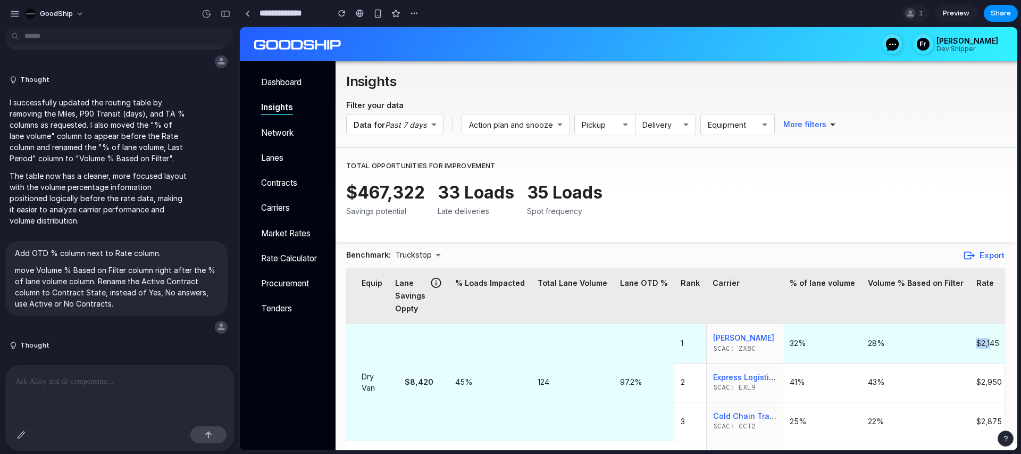
drag, startPoint x: 871, startPoint y: 347, endPoint x: 893, endPoint y: 347, distance: 22.3
click at [977, 347] on h6 "$2,145" at bounding box center [990, 343] width 26 height 11
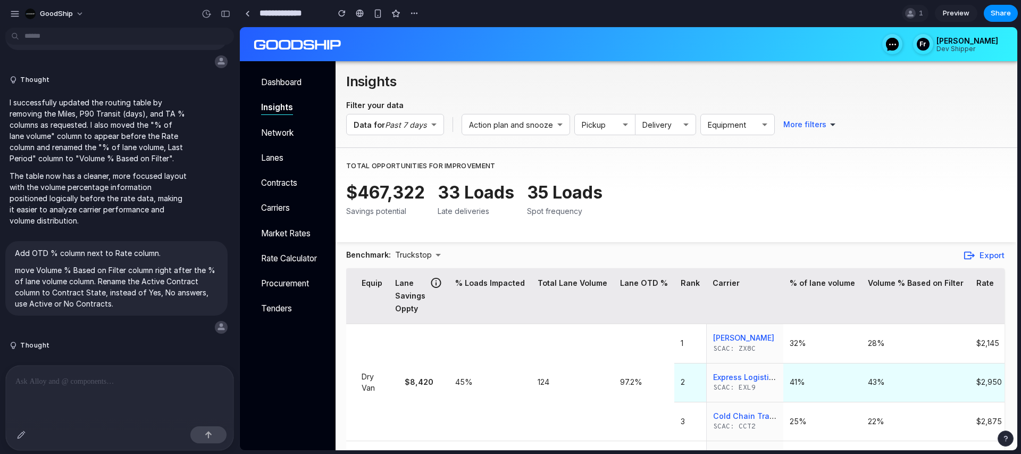
drag, startPoint x: 862, startPoint y: 388, endPoint x: 881, endPoint y: 388, distance: 19.2
click at [970, 388] on td "$2,950" at bounding box center [989, 382] width 38 height 39
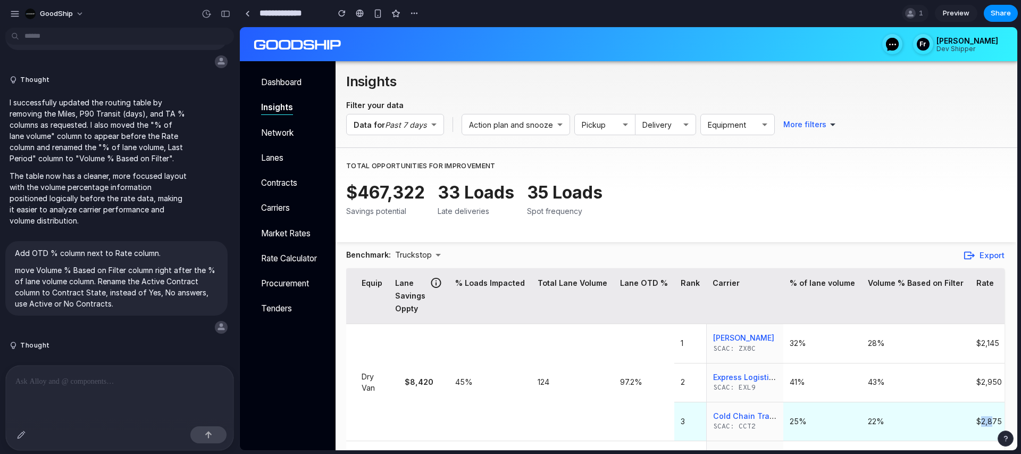
drag, startPoint x: 872, startPoint y: 420, endPoint x: 886, endPoint y: 420, distance: 13.8
click at [977, 420] on h6 "$2,875" at bounding box center [990, 421] width 26 height 11
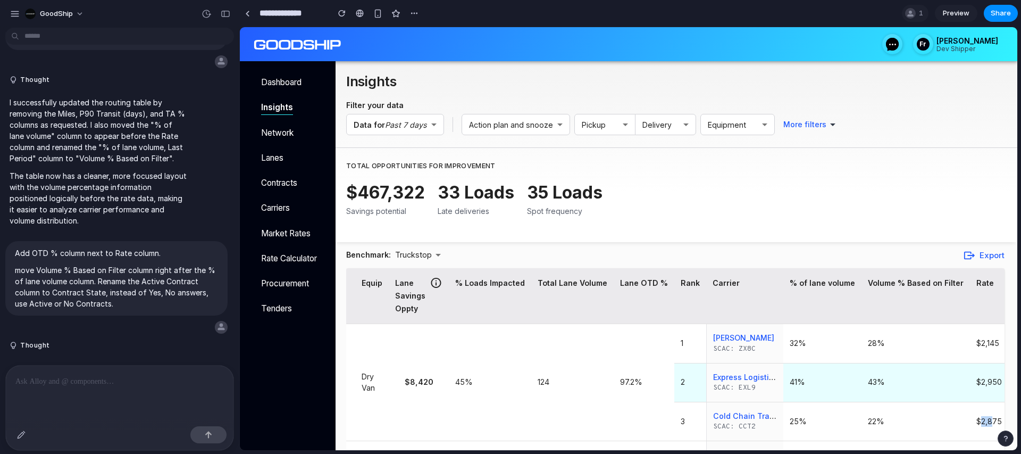
scroll to position [56, 0]
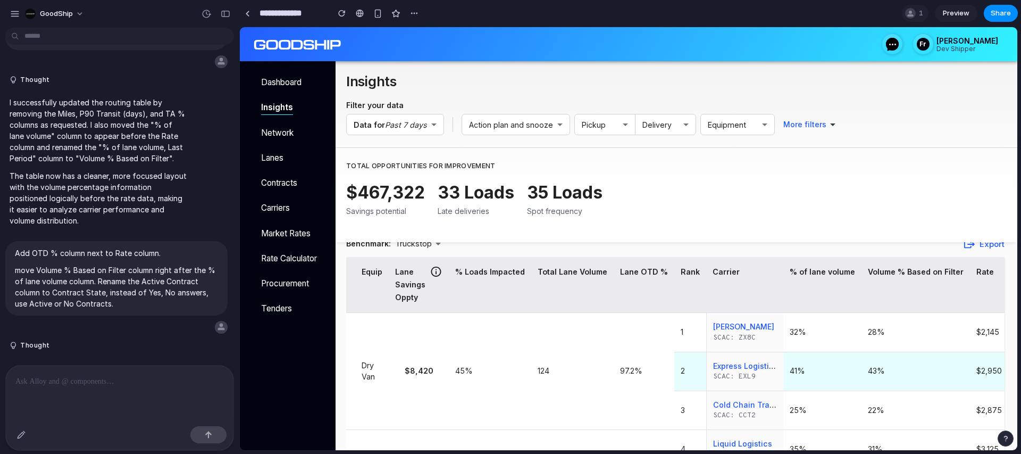
click at [977, 366] on h6 "$2,950" at bounding box center [990, 370] width 26 height 11
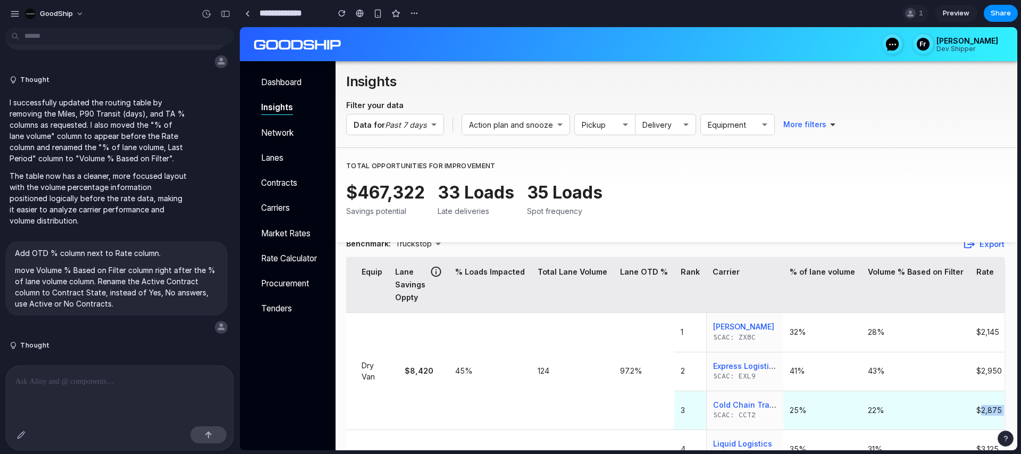
drag, startPoint x: 872, startPoint y: 411, endPoint x: 906, endPoint y: 412, distance: 34.1
click at [906, 412] on tr "3 Cold Chain Transport SCAC: CCT2 25% 22% $2,875 92.8% Active" at bounding box center [643, 409] width 947 height 39
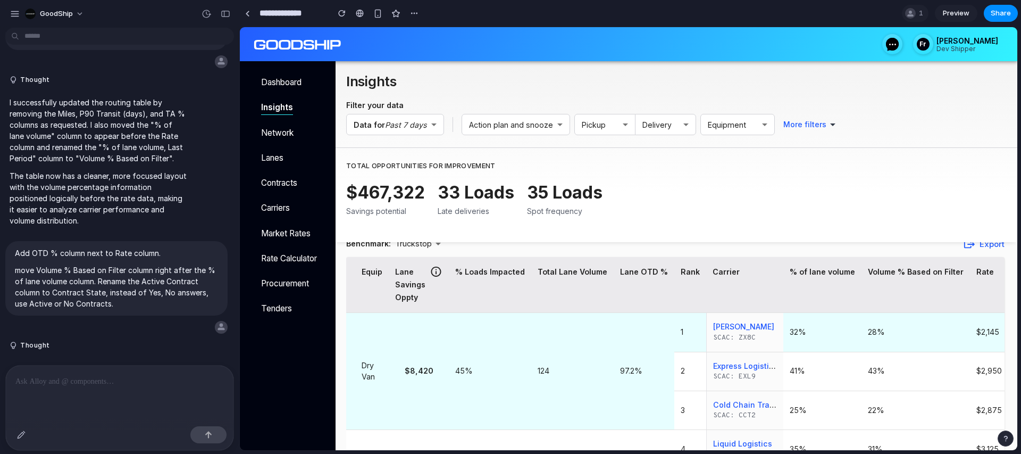
click at [977, 331] on h6 "$2,145" at bounding box center [990, 332] width 26 height 11
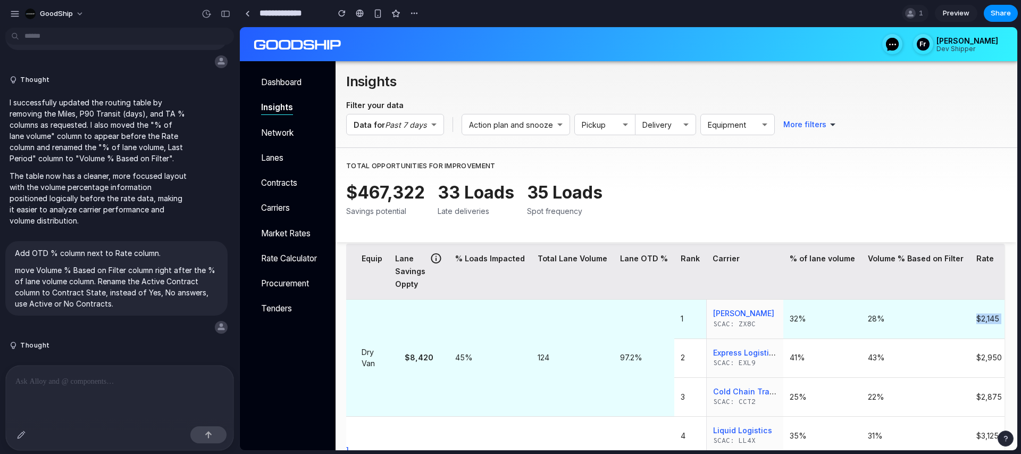
scroll to position [109, 0]
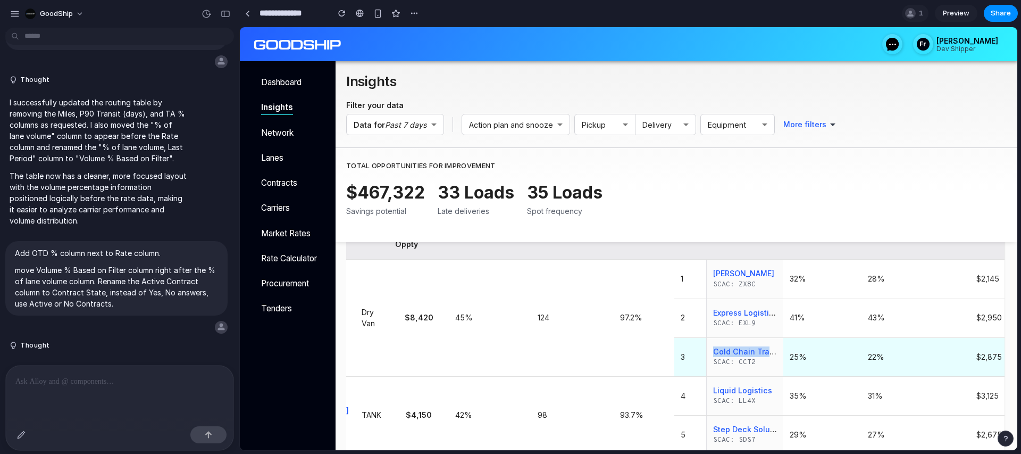
drag, startPoint x: 607, startPoint y: 351, endPoint x: 672, endPoint y: 355, distance: 65.0
click at [706, 355] on td "Cold Chain Transport SCAC: CCT2" at bounding box center [744, 356] width 77 height 39
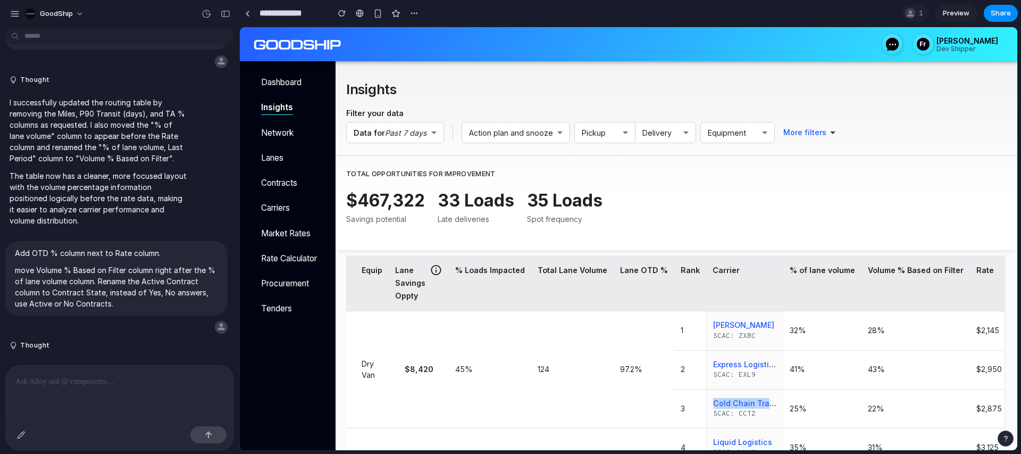
scroll to position [66, 0]
click at [59, 385] on p at bounding box center [119, 381] width 209 height 13
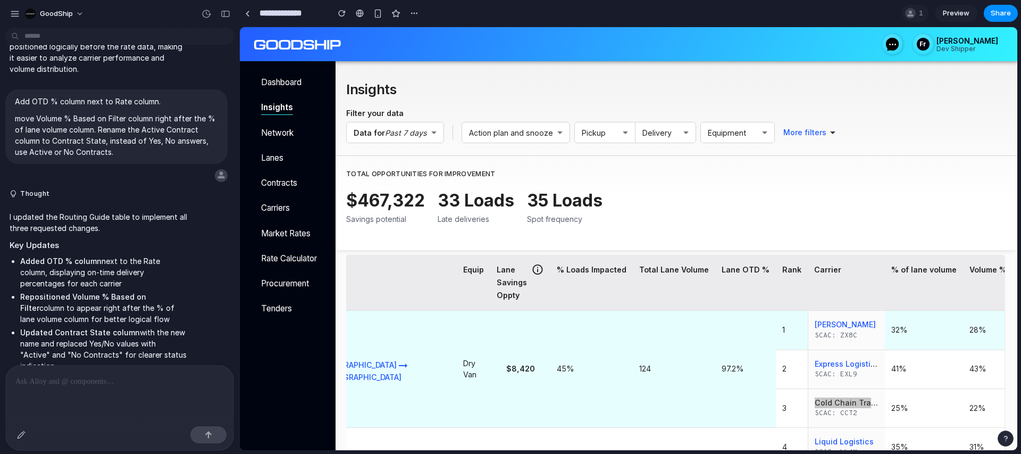
scroll to position [0, 0]
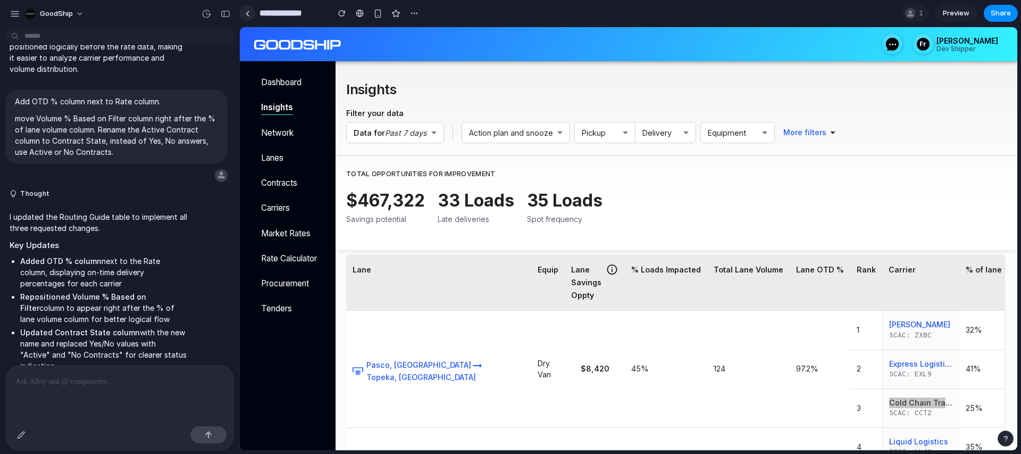
click at [248, 11] on div at bounding box center [247, 14] width 5 height 6
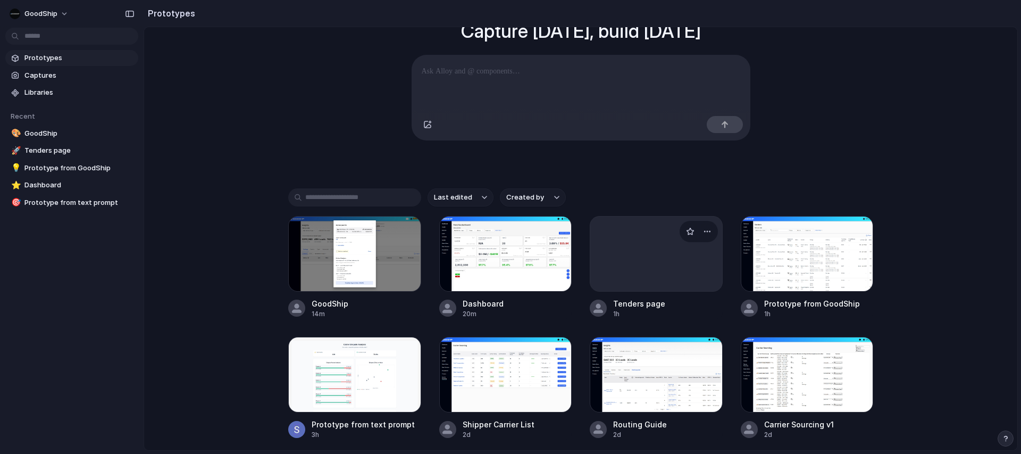
scroll to position [154, 0]
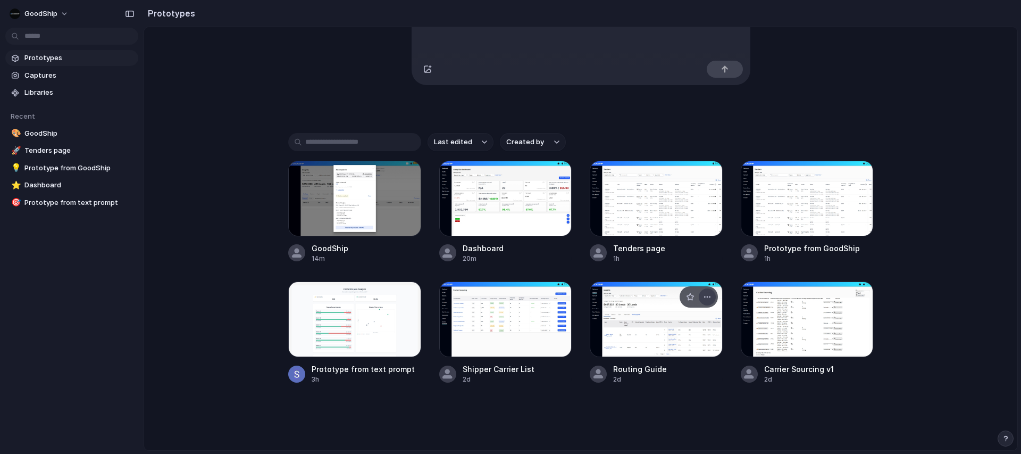
click at [706, 297] on div "button" at bounding box center [707, 297] width 9 height 9
click at [609, 335] on div "Open in new tab Copy link Delete" at bounding box center [510, 227] width 1021 height 454
click at [619, 328] on div at bounding box center [656, 319] width 133 height 76
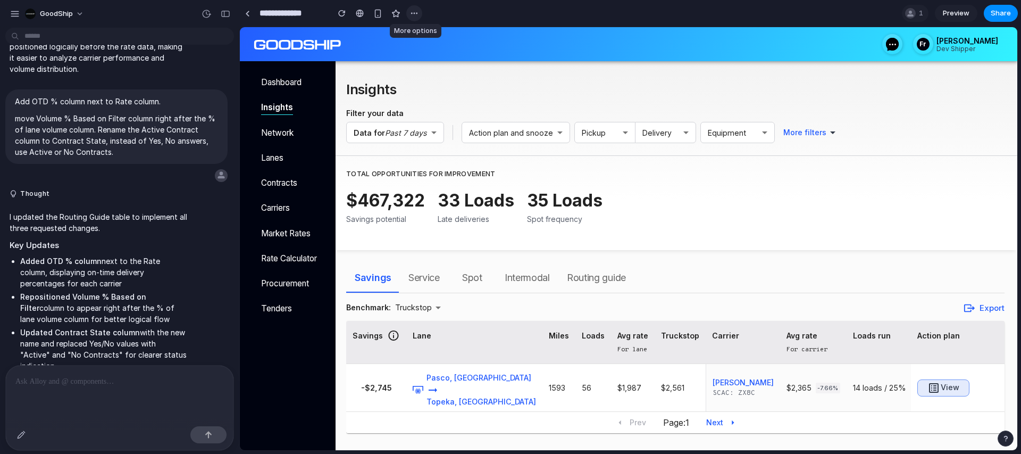
click at [415, 14] on div "button" at bounding box center [414, 13] width 9 height 9
click at [431, 35] on span "Duplicate" at bounding box center [442, 36] width 32 height 11
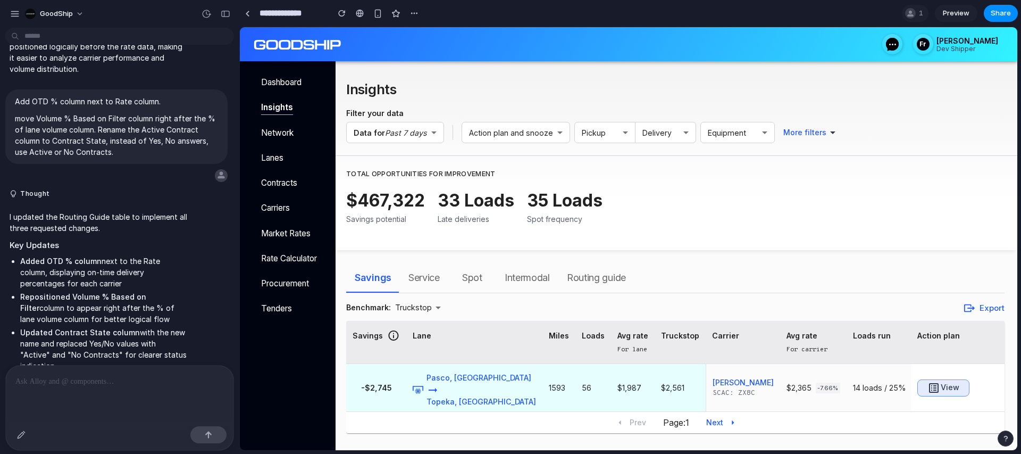
scroll to position [8, 0]
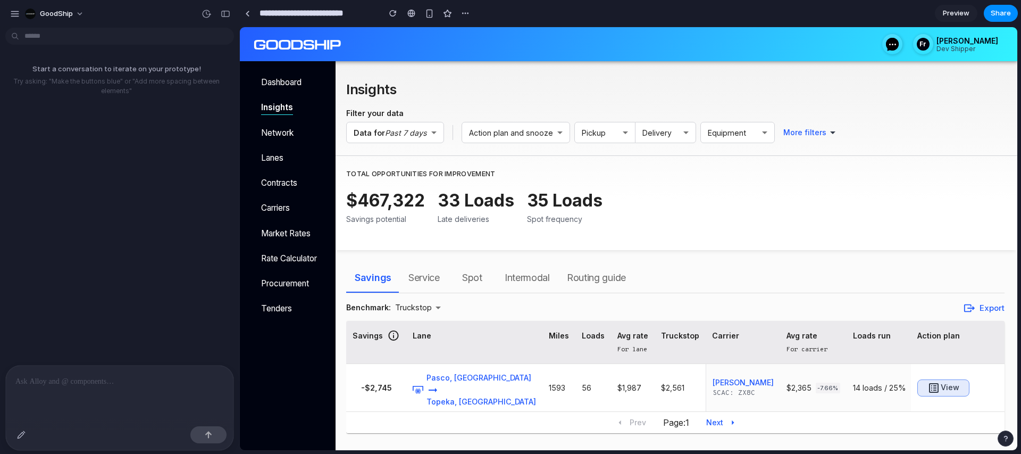
click at [316, 14] on input "**********" at bounding box center [316, 13] width 119 height 19
click at [285, 15] on input "**********" at bounding box center [316, 13] width 119 height 19
click at [315, 14] on input "**********" at bounding box center [291, 13] width 68 height 19
type input "**********"
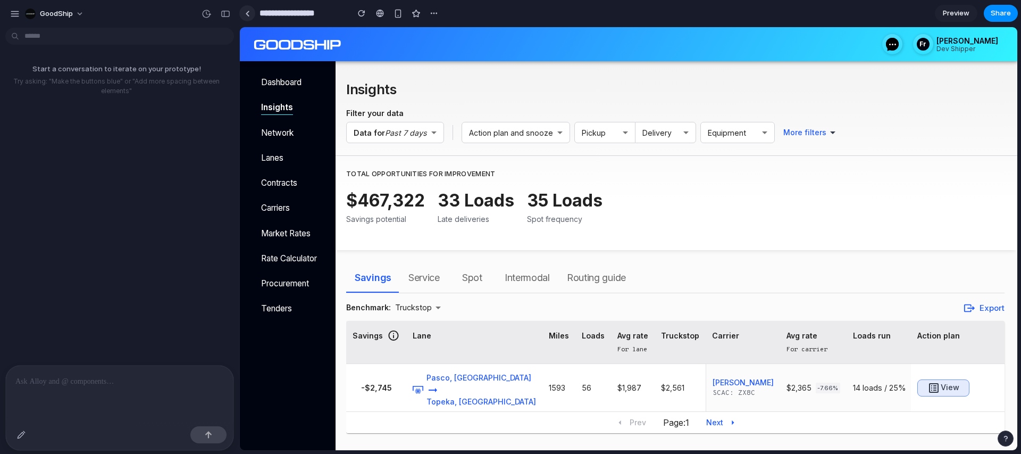
click at [247, 17] on link at bounding box center [247, 13] width 16 height 16
